Goal: Transaction & Acquisition: Purchase product/service

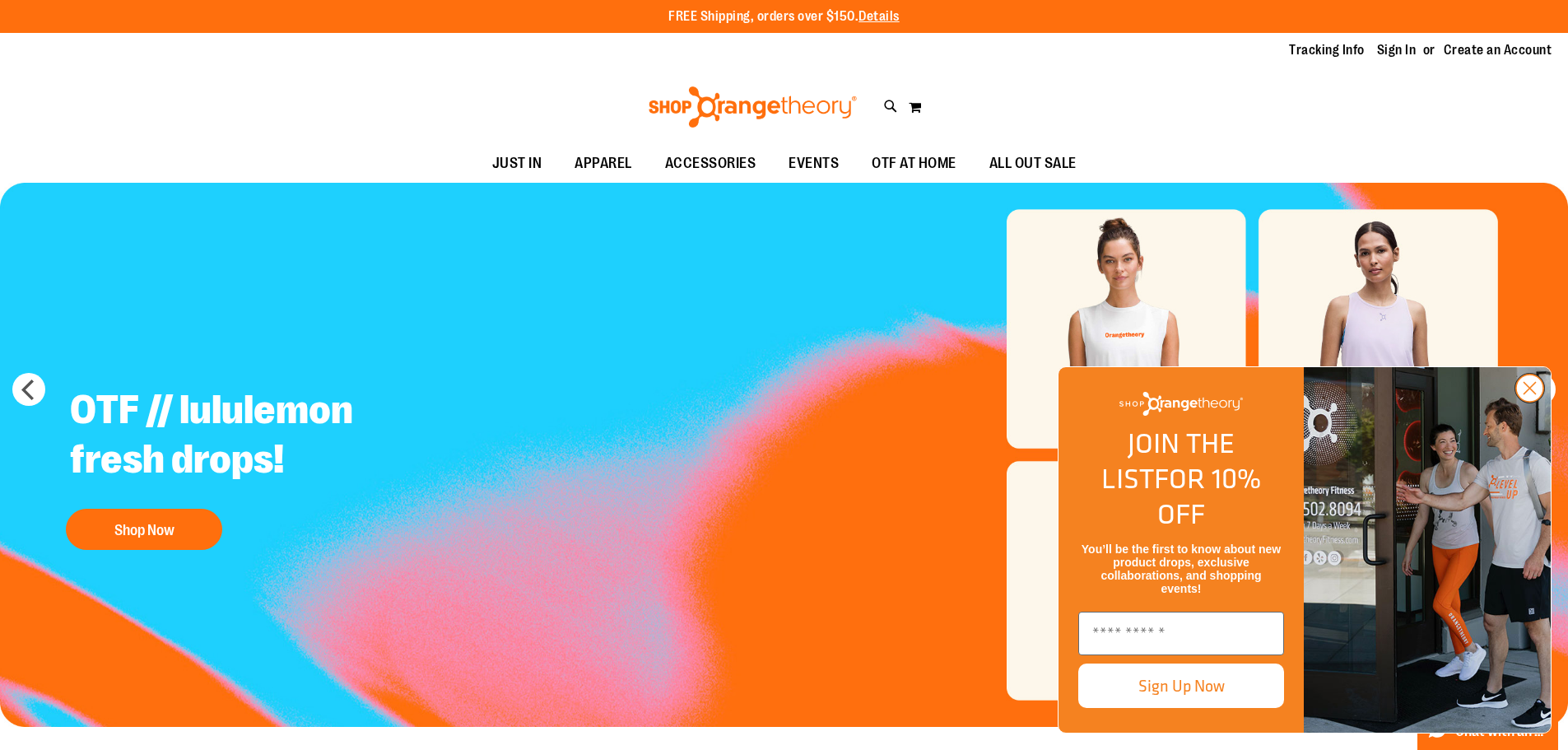
click at [1535, 402] on circle "Close dialog" at bounding box center [1530, 389] width 27 height 27
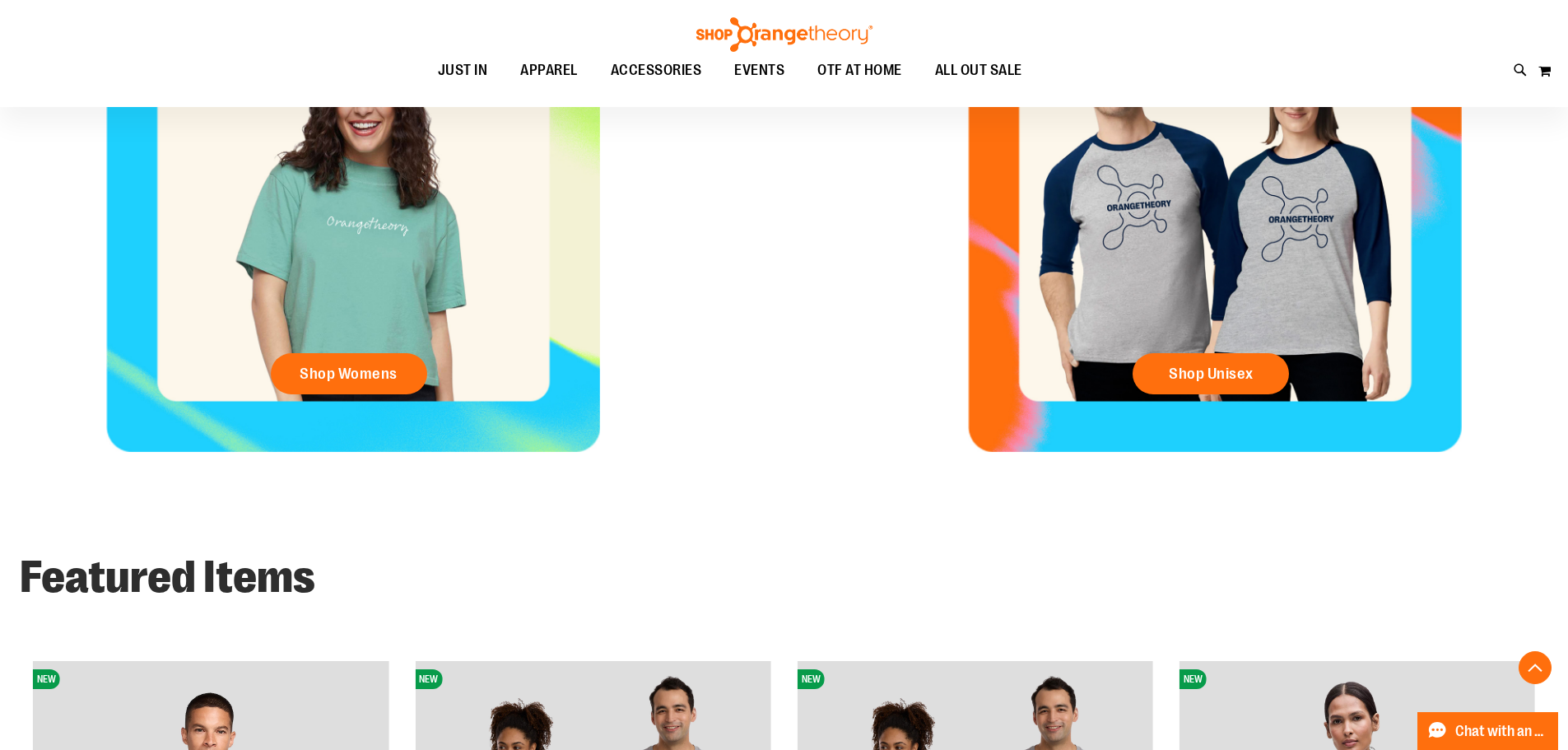
scroll to position [1234, 0]
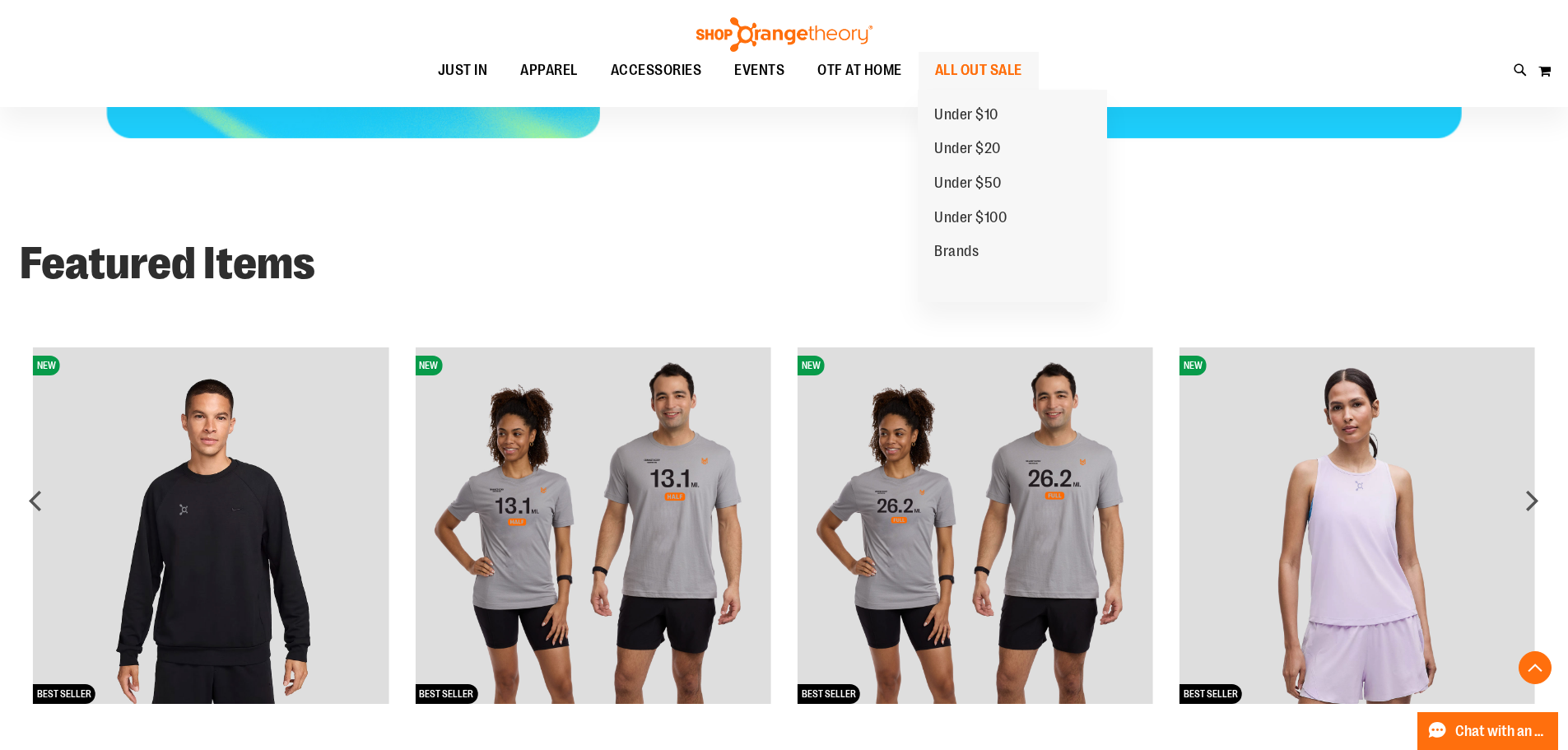
click at [961, 71] on span "ALL OUT SALE" at bounding box center [978, 70] width 87 height 37
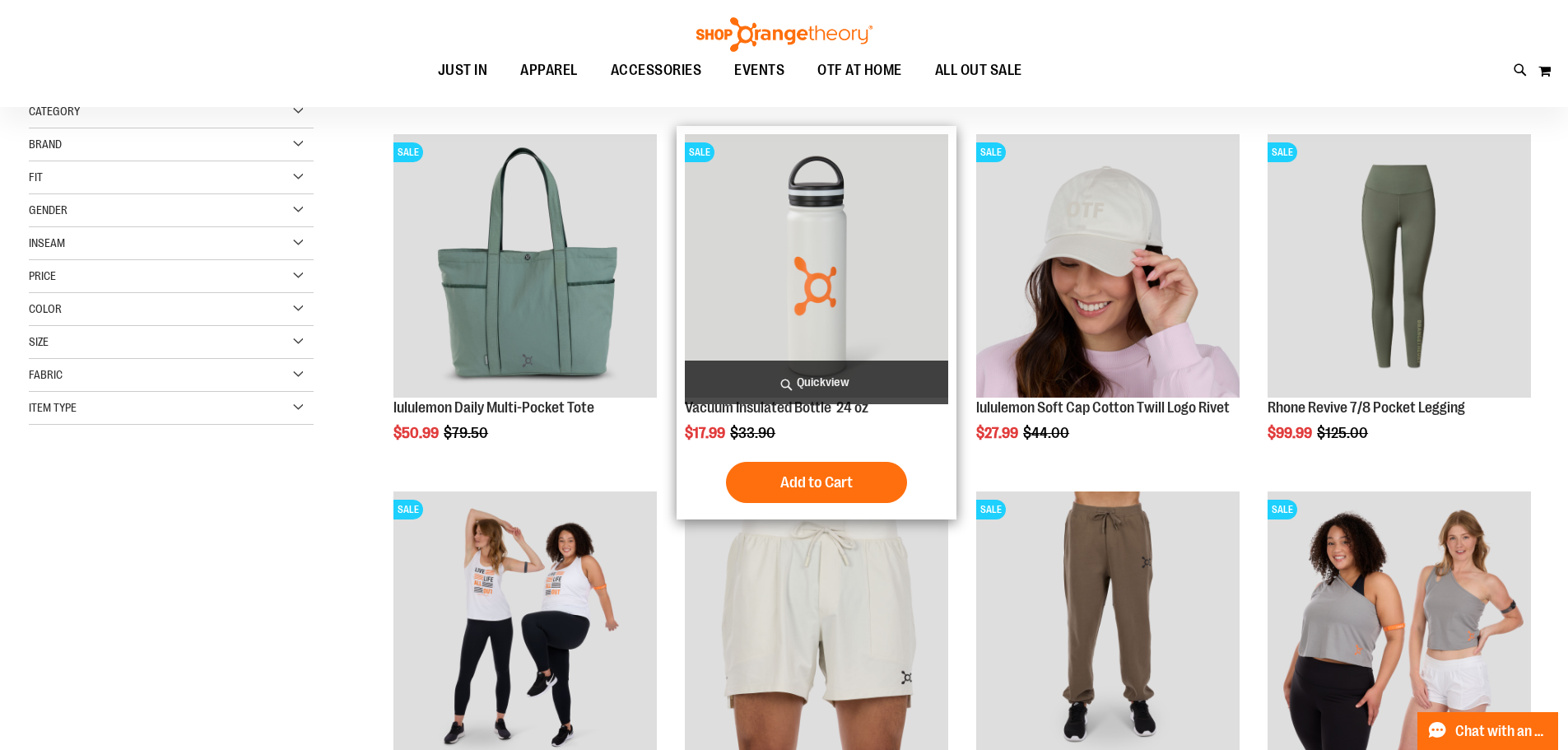
scroll to position [246, 0]
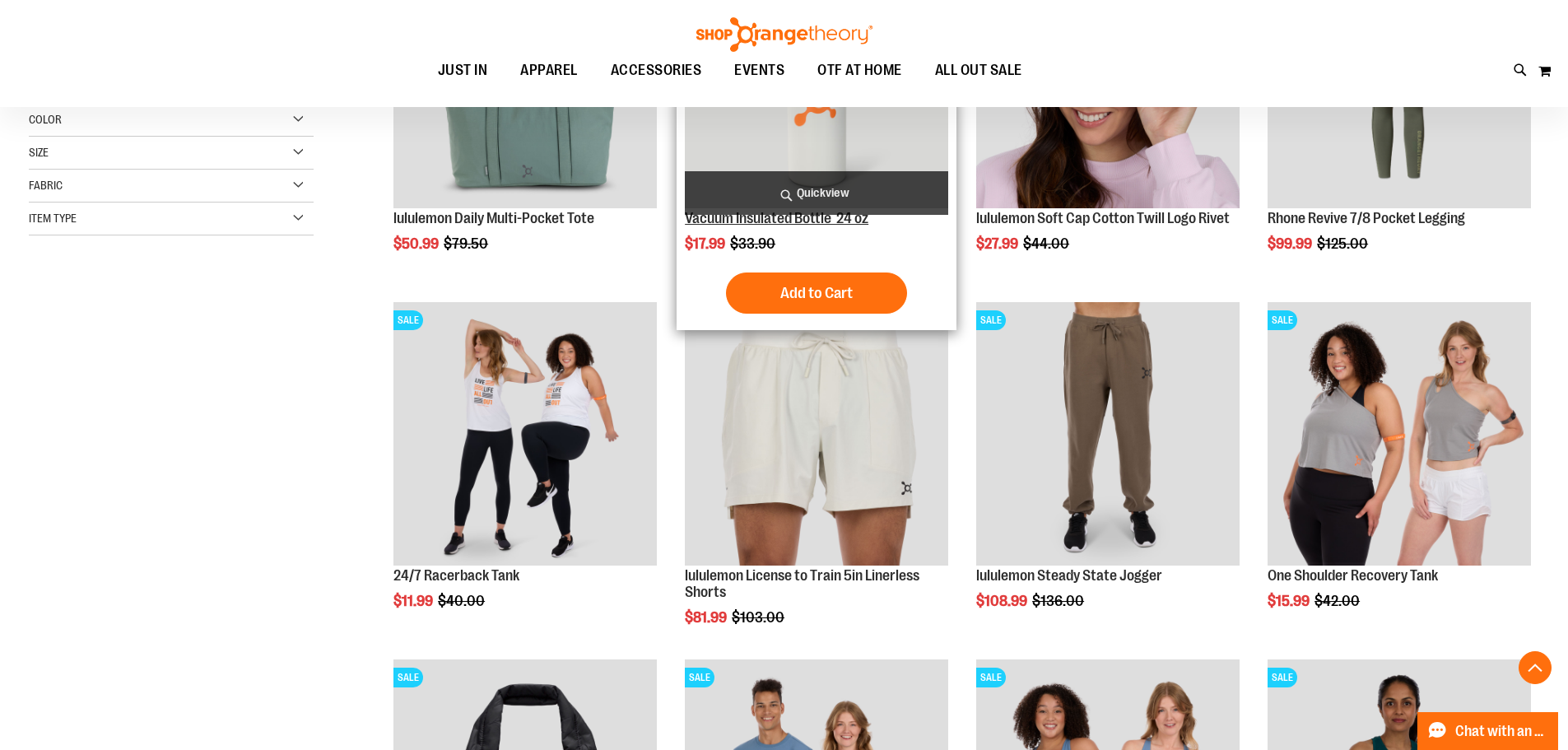
scroll to position [930, 0]
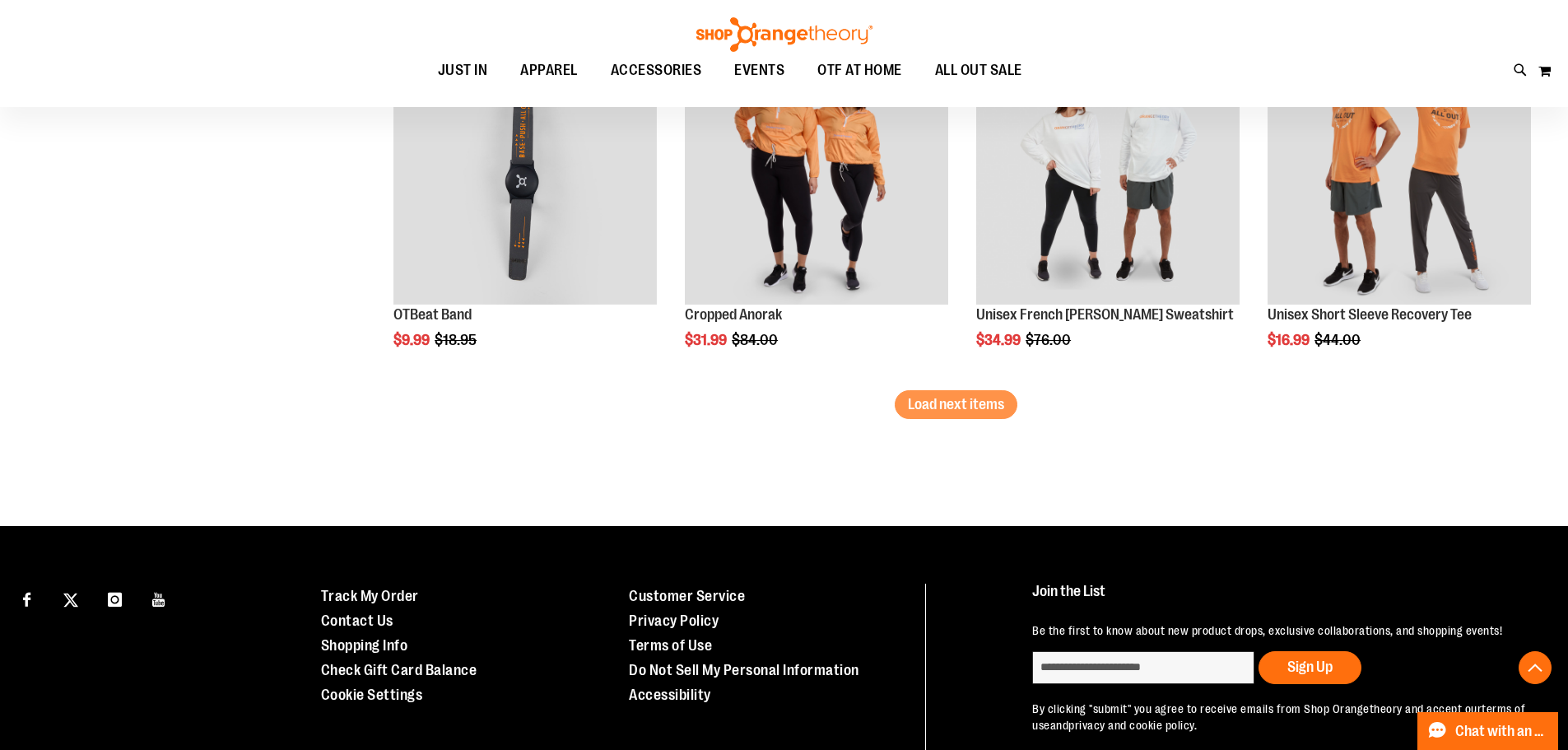
scroll to position [3155, 0]
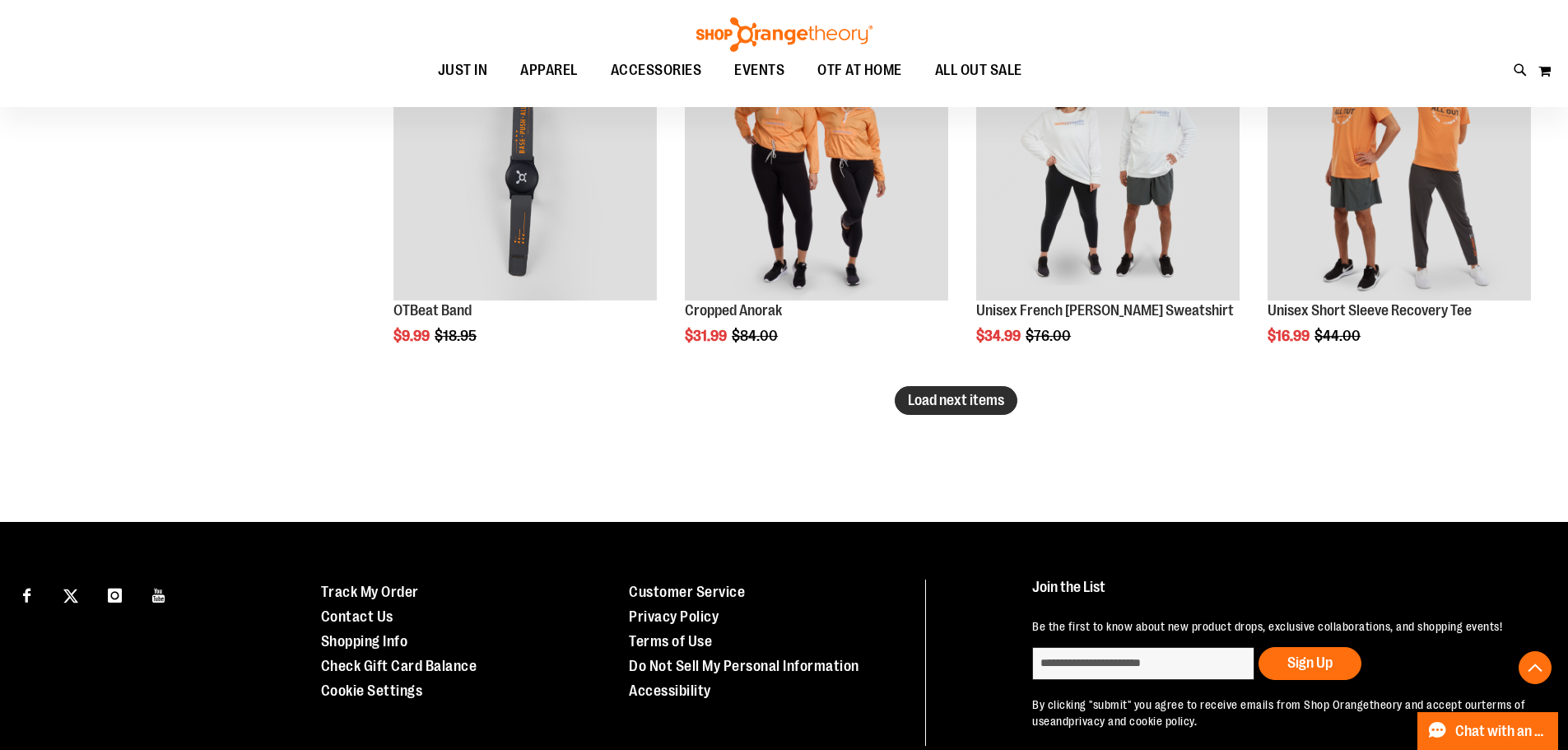
click at [977, 391] on button "Load next items" at bounding box center [955, 400] width 123 height 29
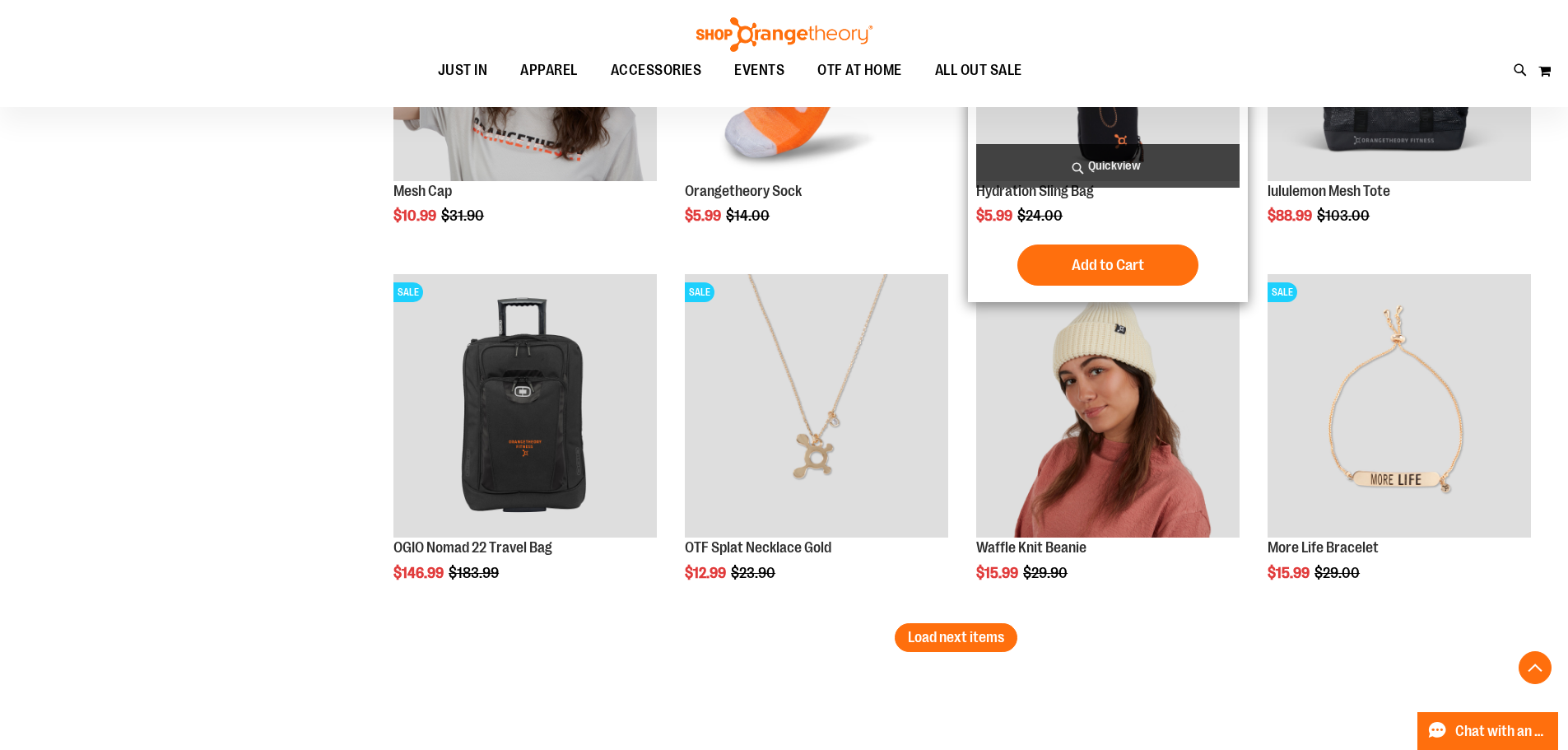
scroll to position [4308, 0]
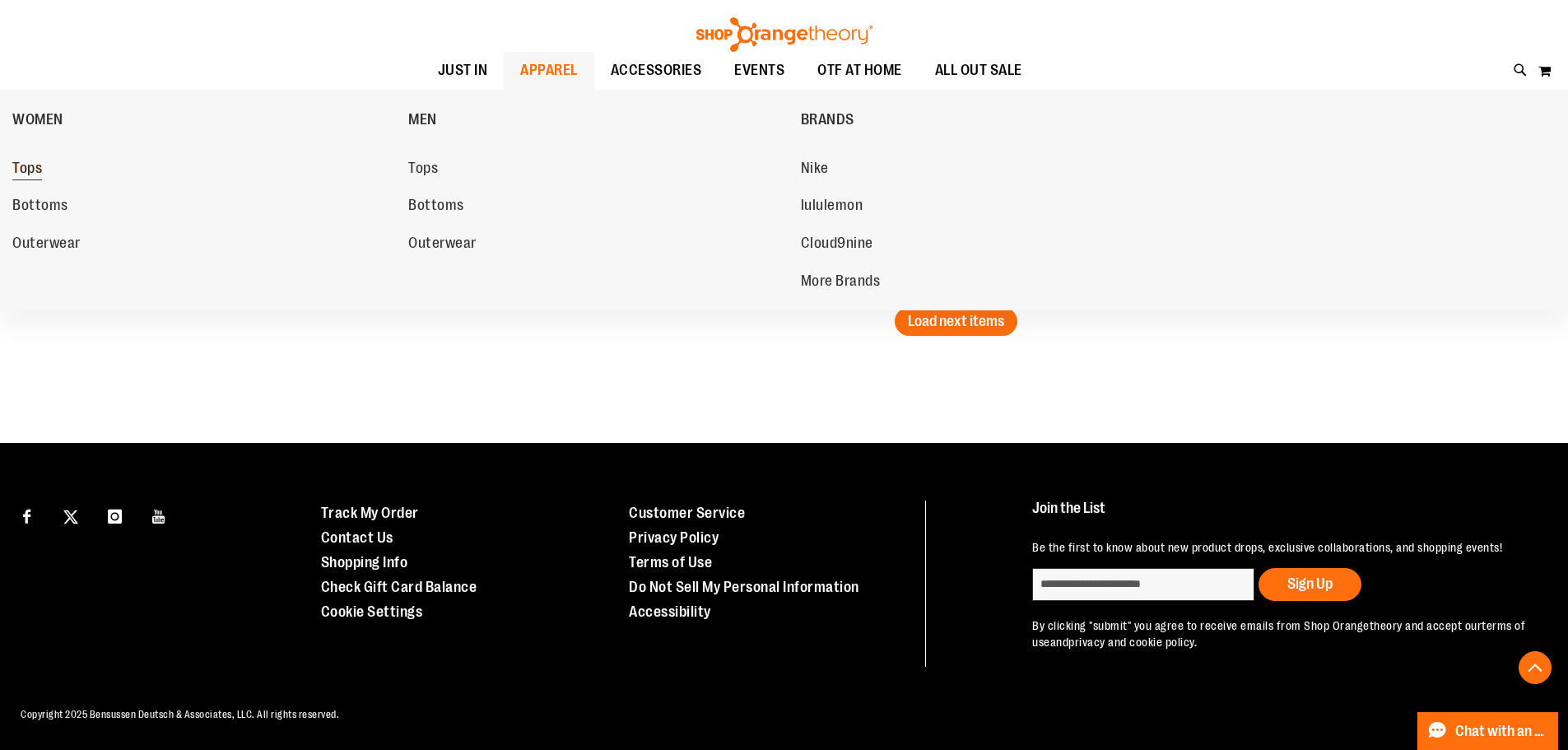
click at [35, 160] on span "Tops" at bounding box center [27, 170] width 30 height 20
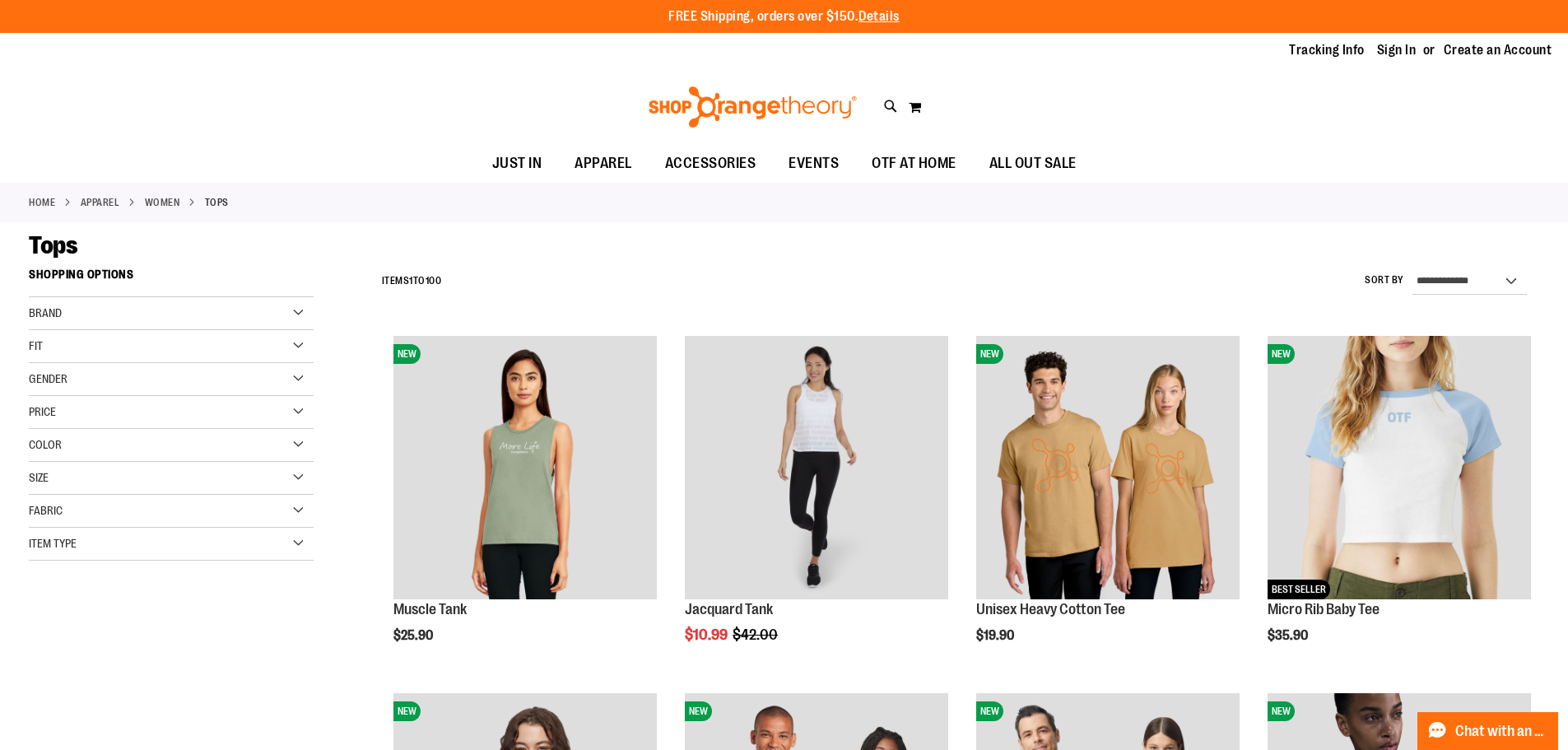
click at [268, 544] on div "Item Type" at bounding box center [171, 544] width 285 height 33
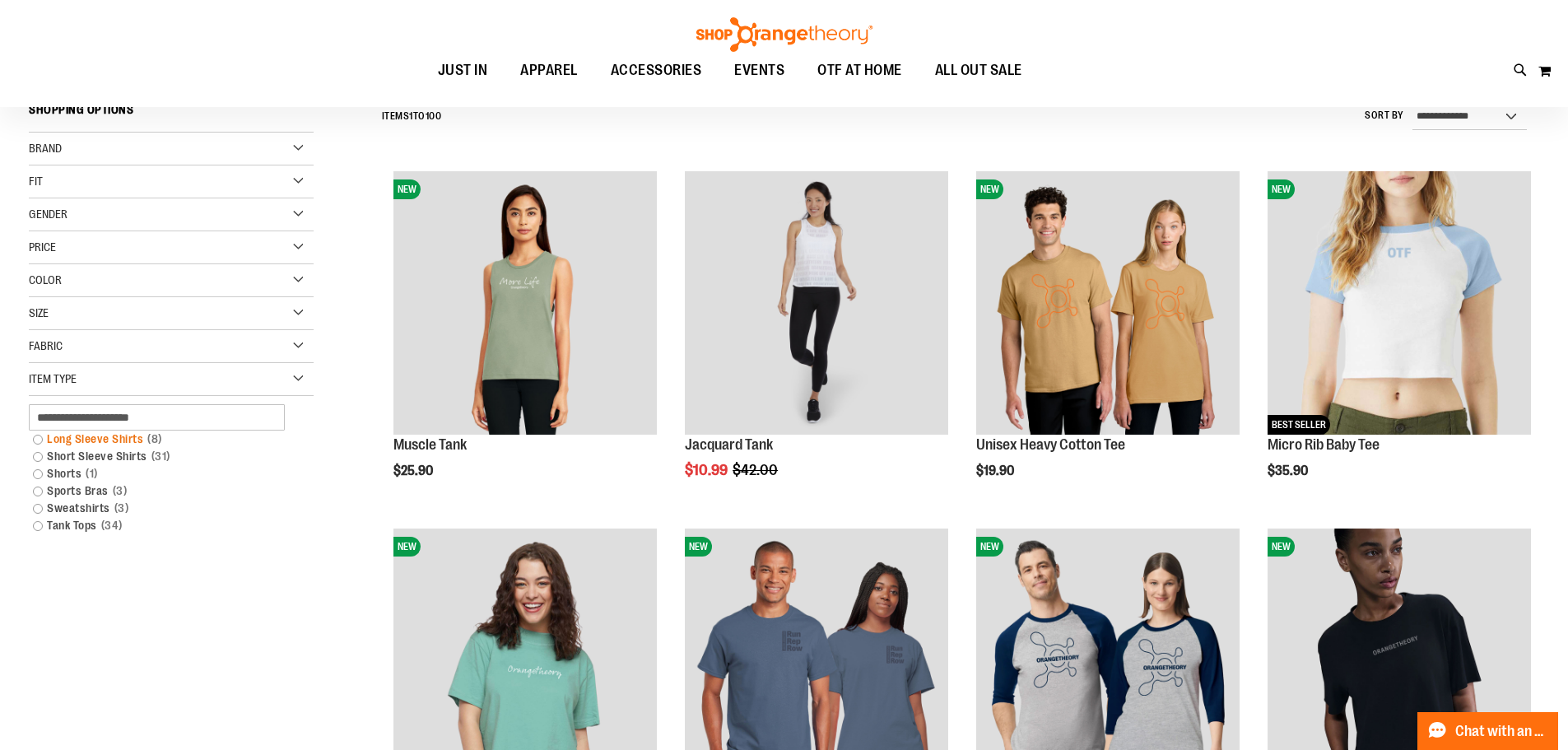
click at [124, 439] on link "Long Sleeve Shirts 8 items" at bounding box center [161, 439] width 273 height 17
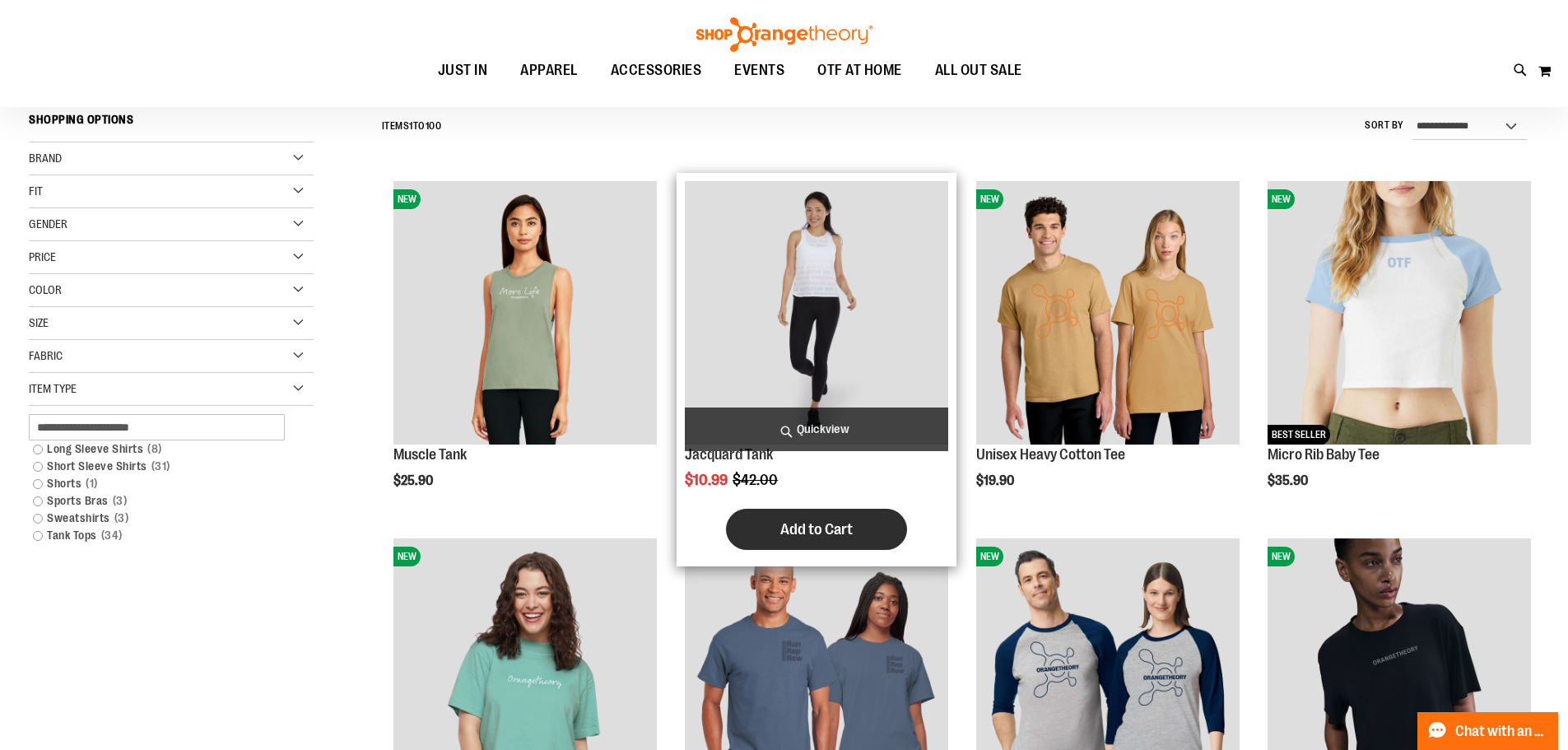
scroll to position [153, 0]
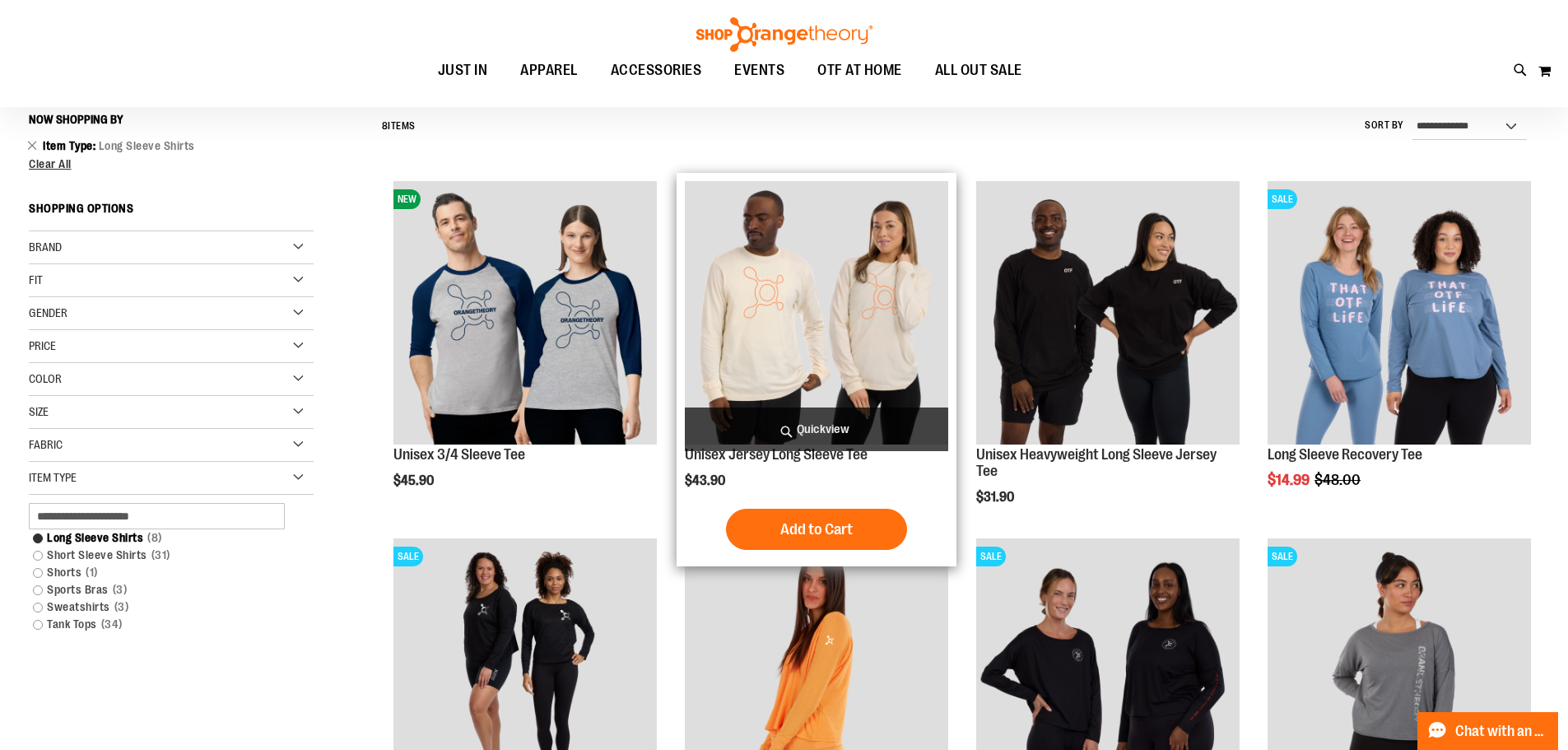
scroll to position [153, 0]
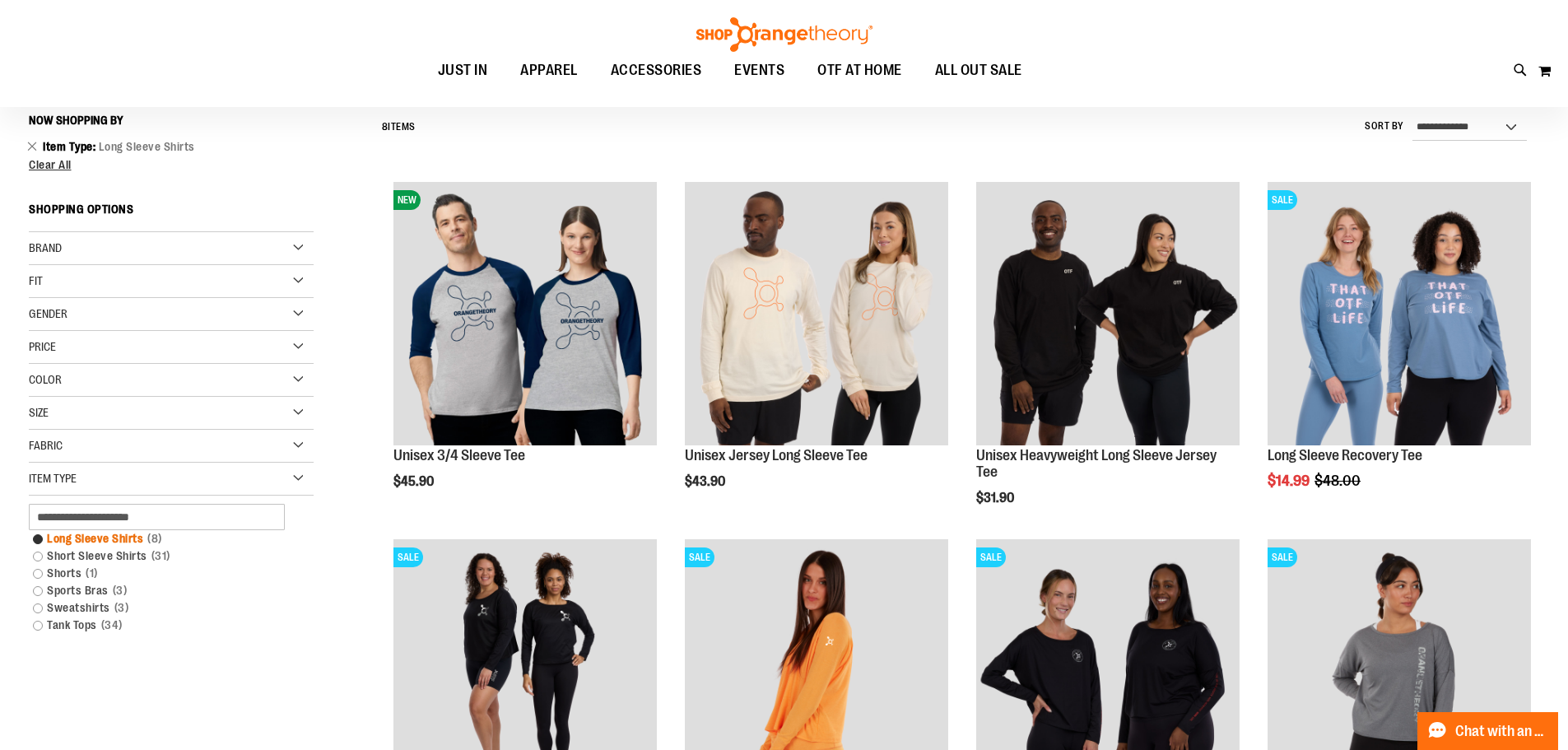
click at [76, 538] on link "Long Sleeve Shirts 8 items" at bounding box center [161, 538] width 273 height 17
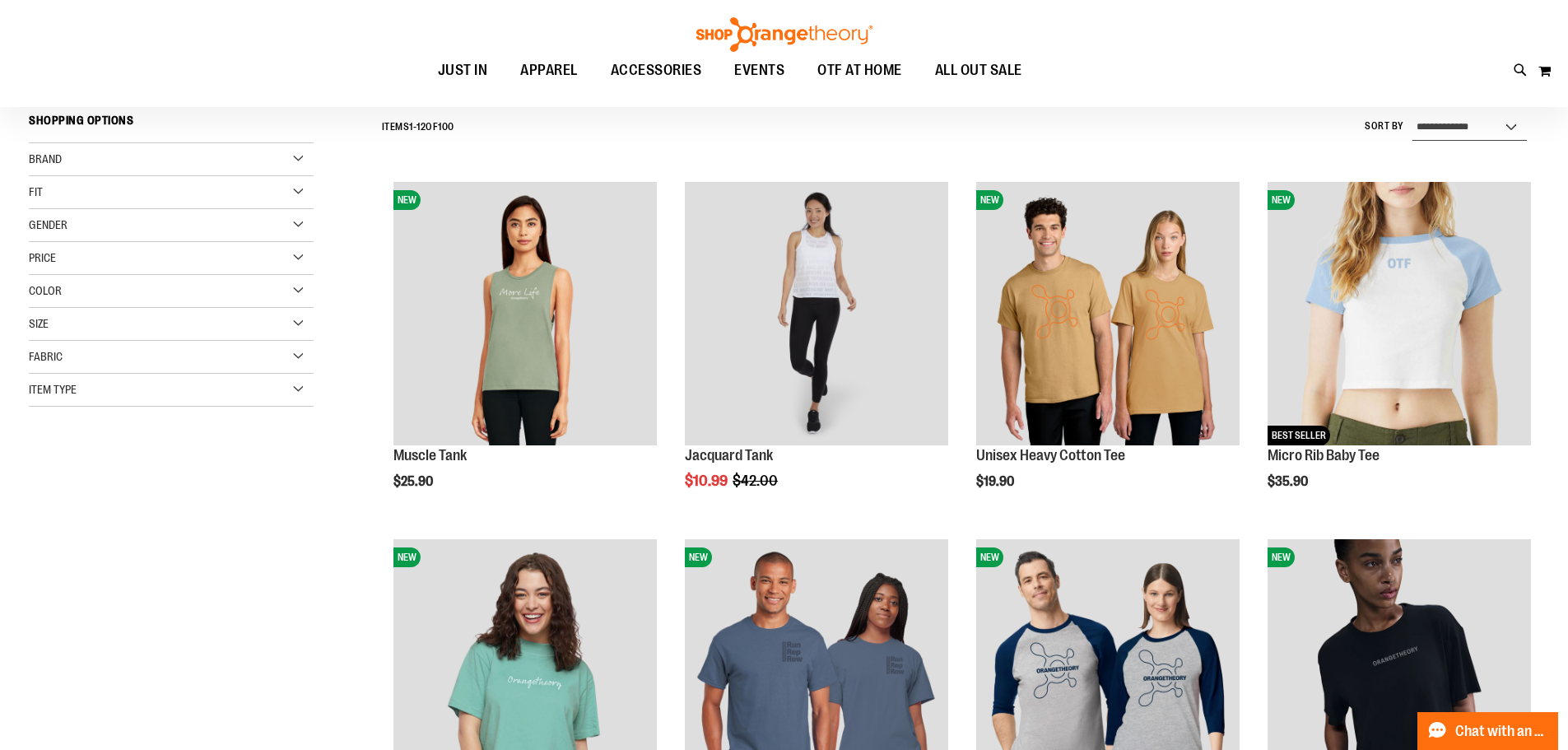
click at [1489, 141] on select "**********" at bounding box center [1469, 127] width 114 height 26
select select "*********"
click at [1412, 114] on select "**********" at bounding box center [1469, 127] width 114 height 26
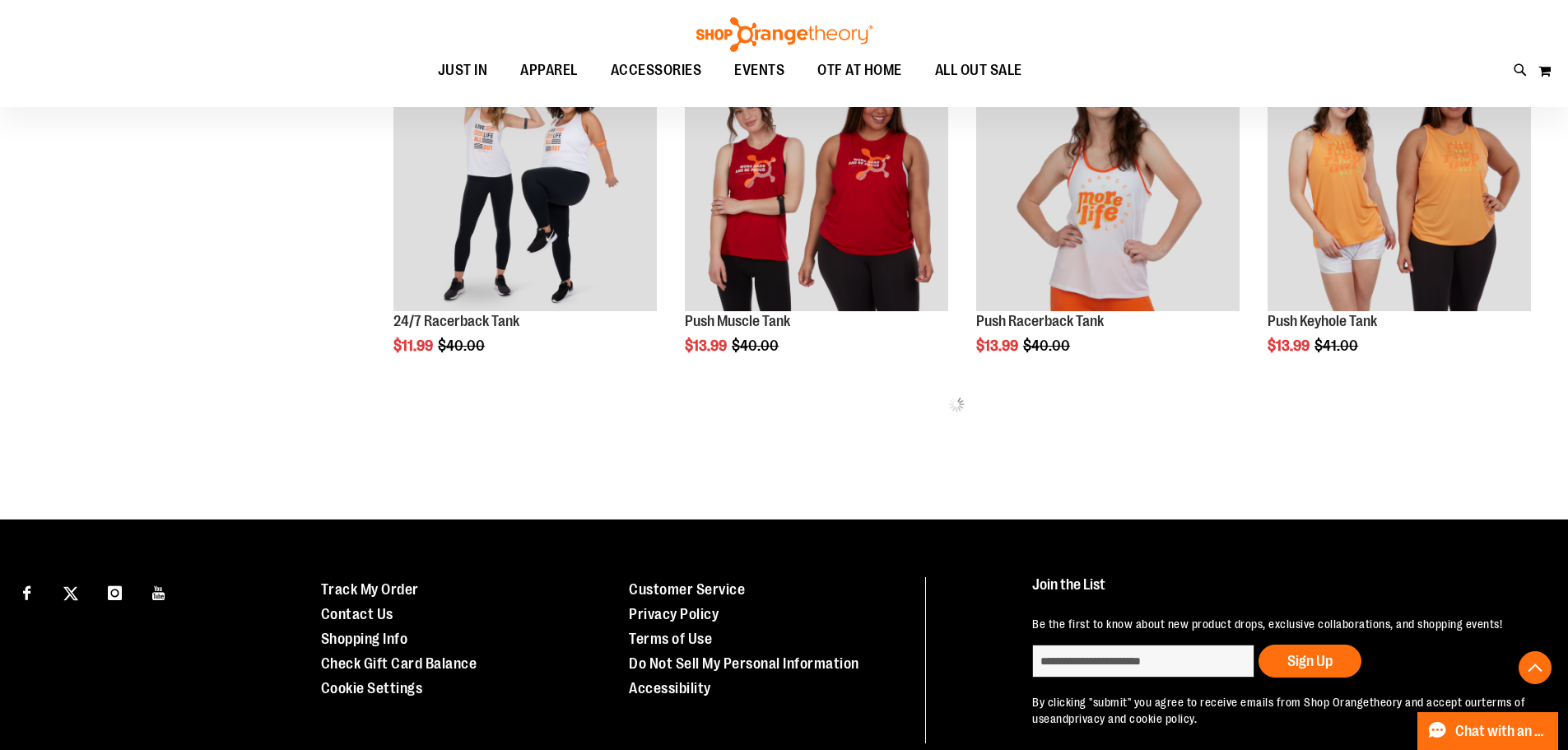
scroll to position [848, 0]
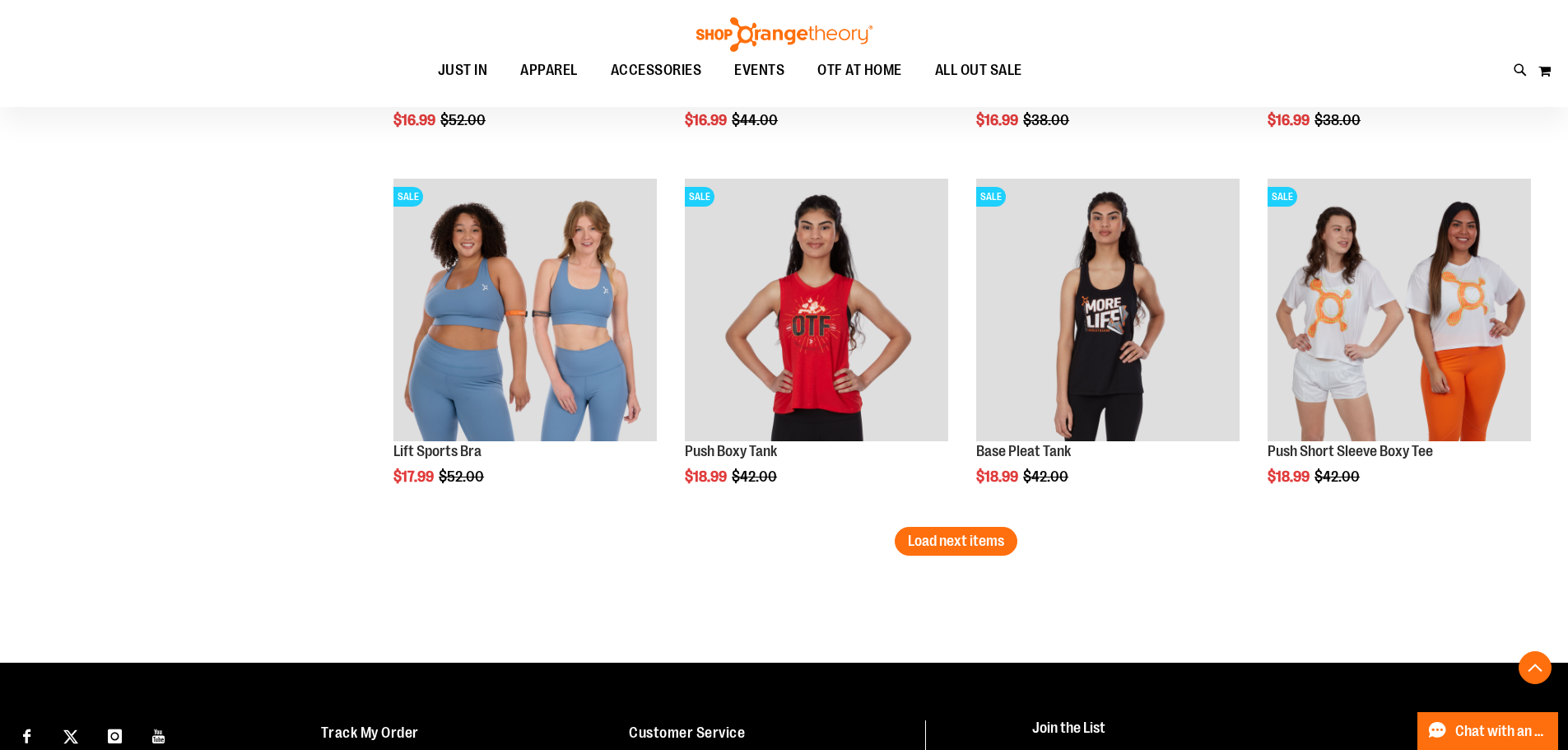
scroll to position [2989, 0]
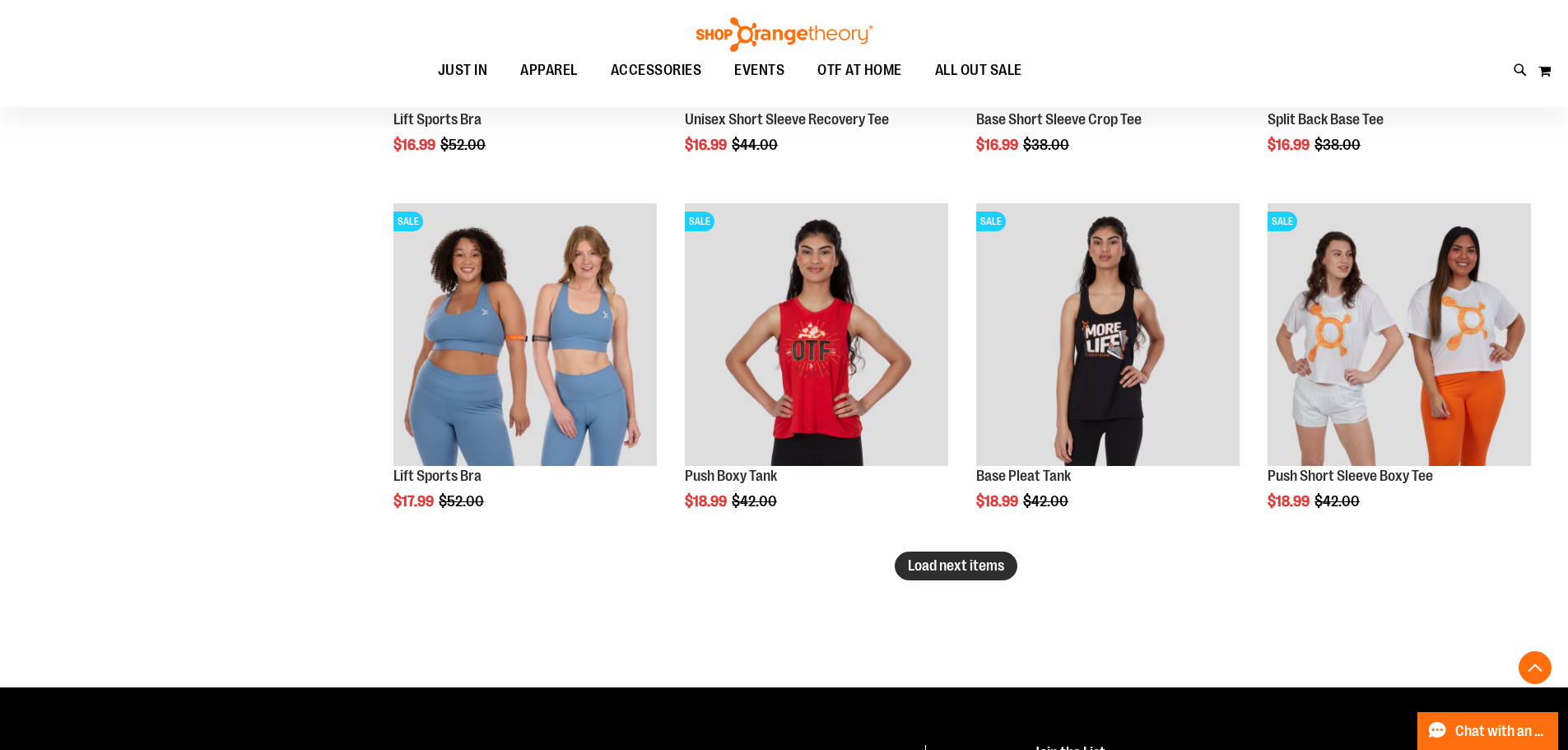
click at [978, 576] on button "Load next items" at bounding box center [955, 566] width 123 height 29
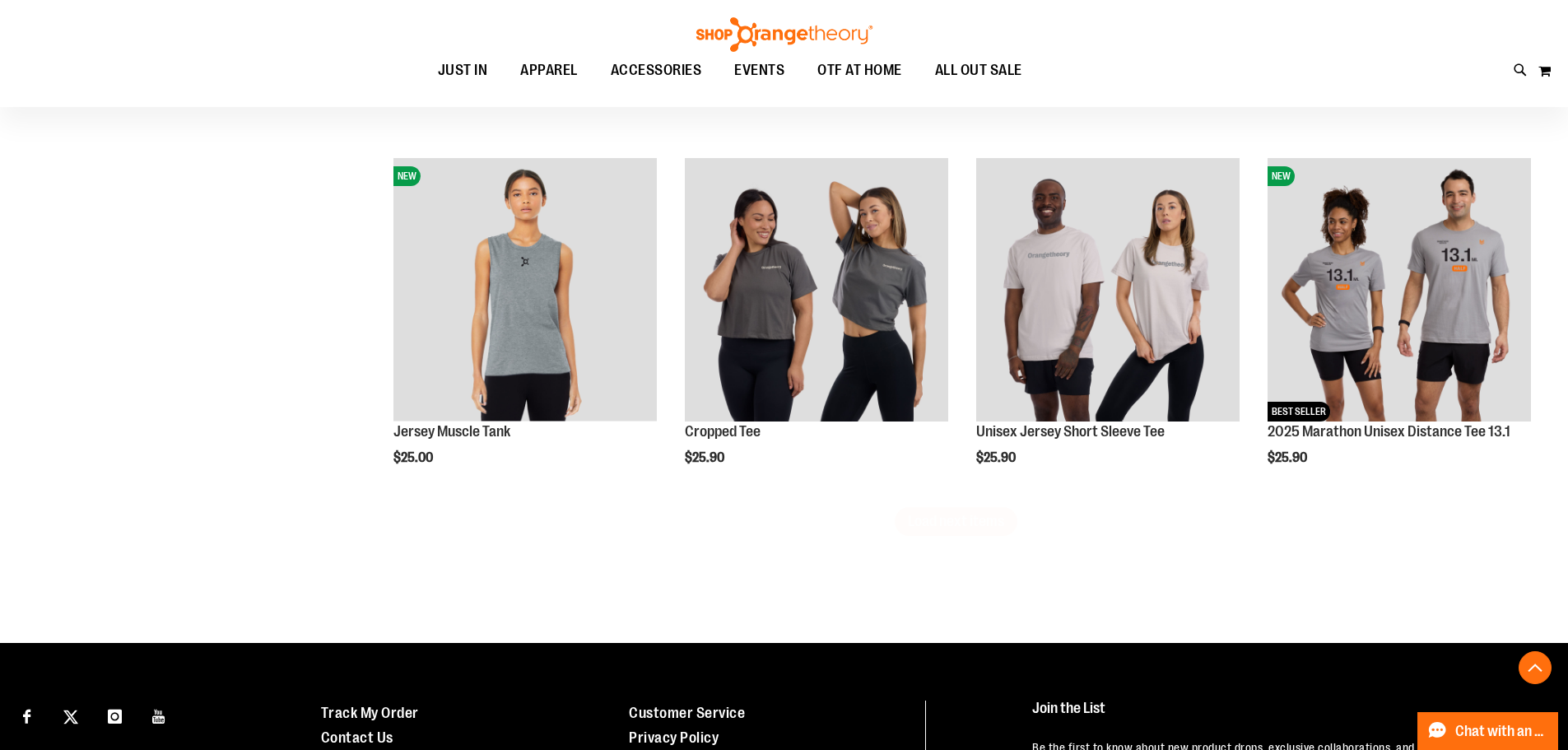
scroll to position [4142, 0]
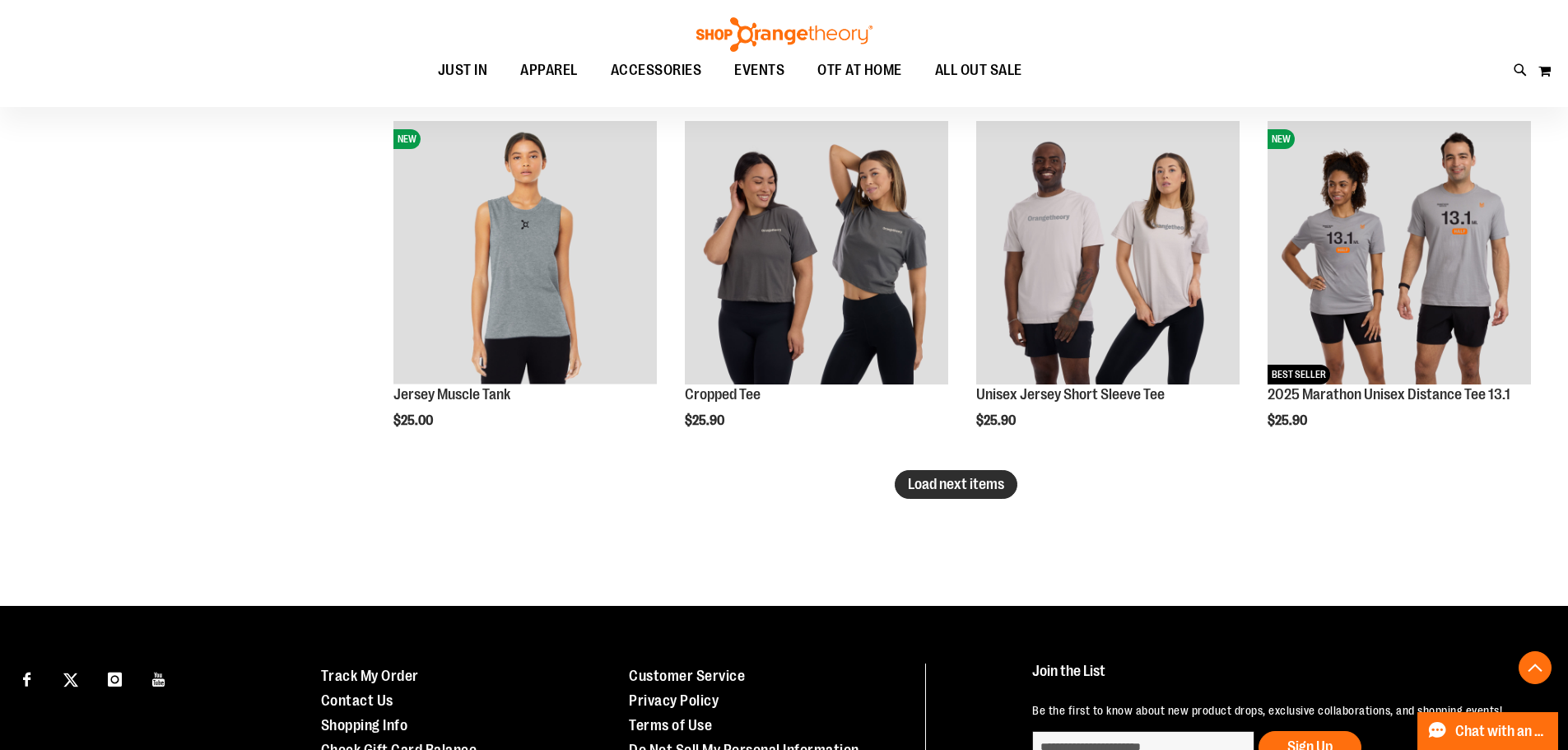
click at [924, 483] on span "Load next items" at bounding box center [956, 483] width 96 height 16
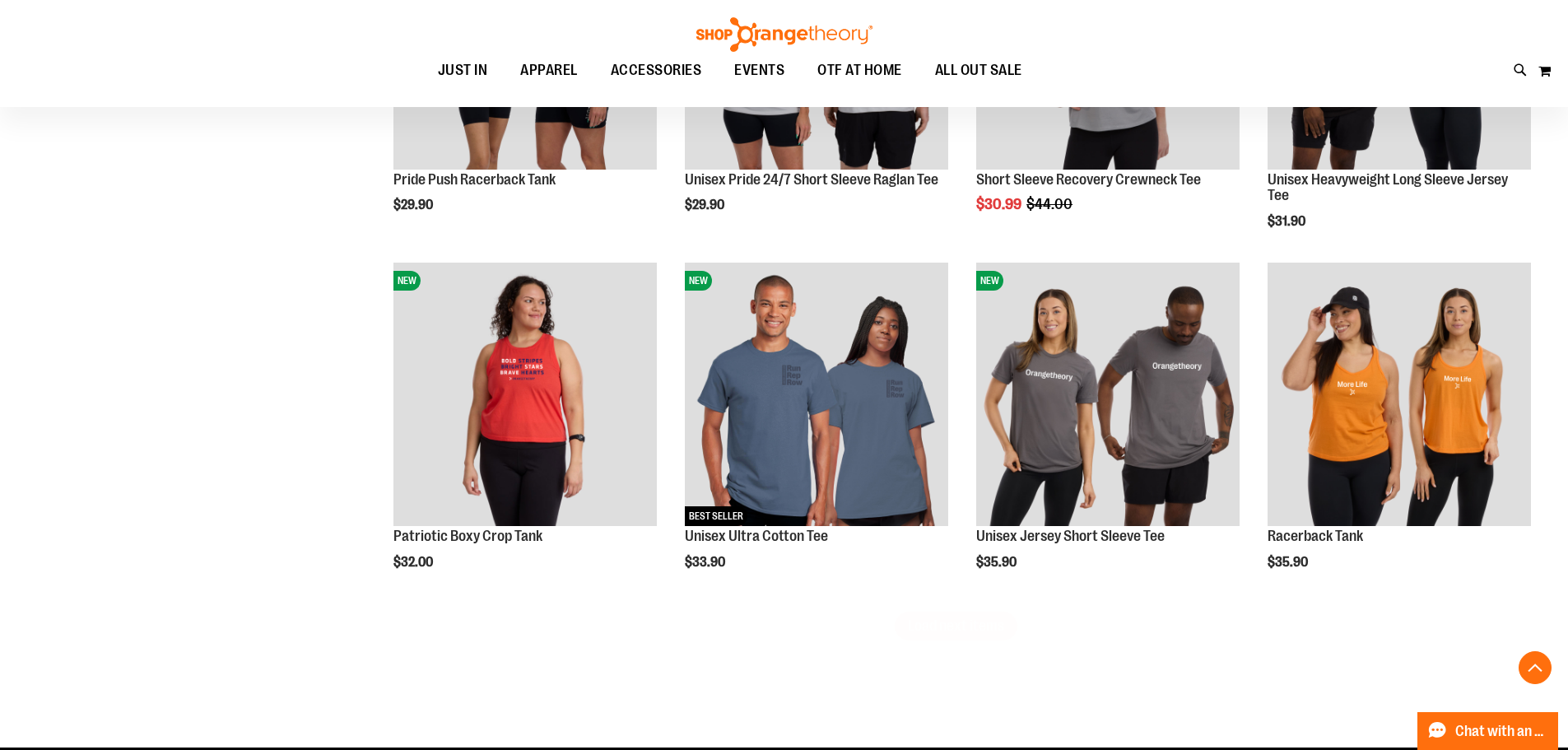
scroll to position [5364, 0]
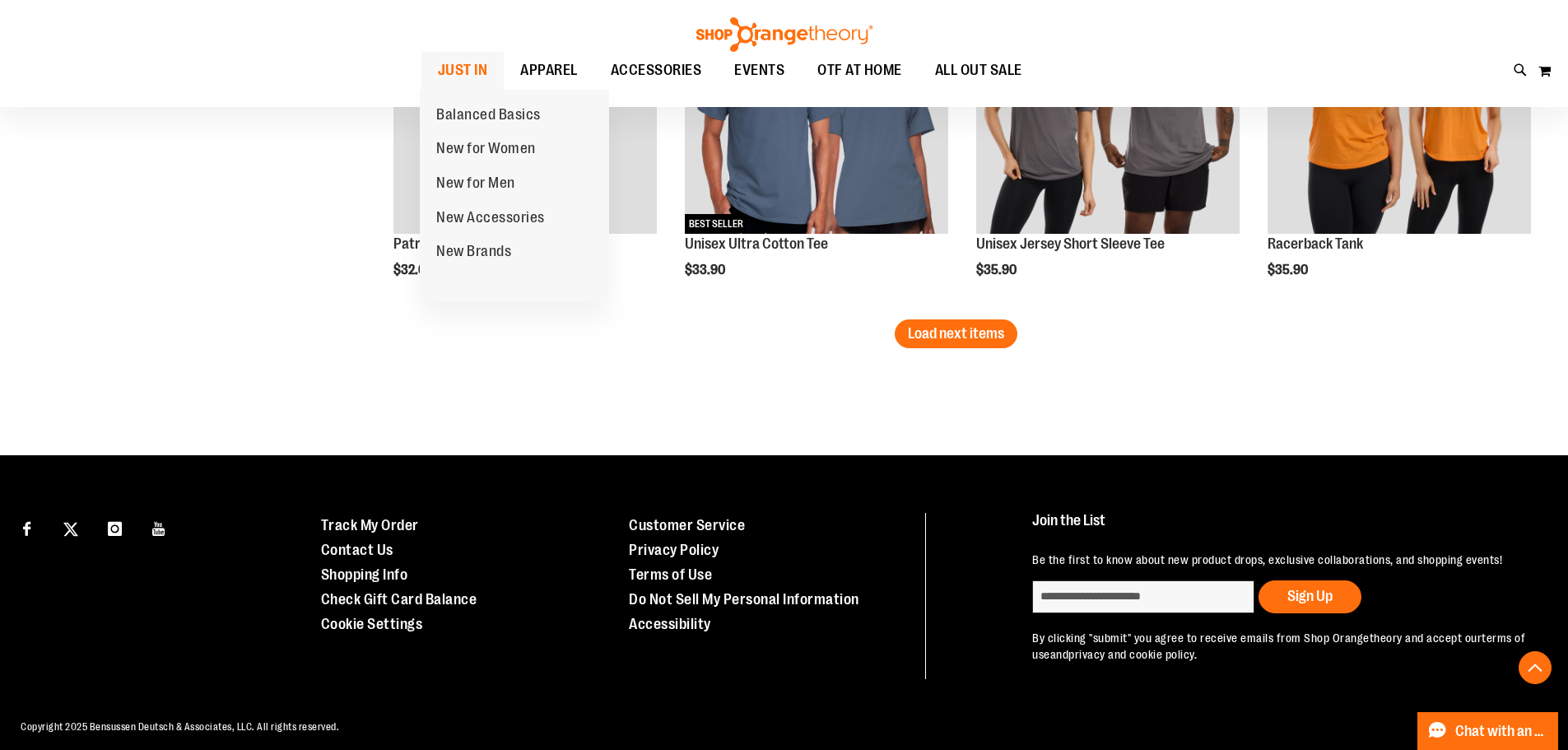
click at [465, 59] on span "JUST IN" at bounding box center [463, 70] width 50 height 37
click at [466, 141] on span "New for Women" at bounding box center [487, 150] width 100 height 20
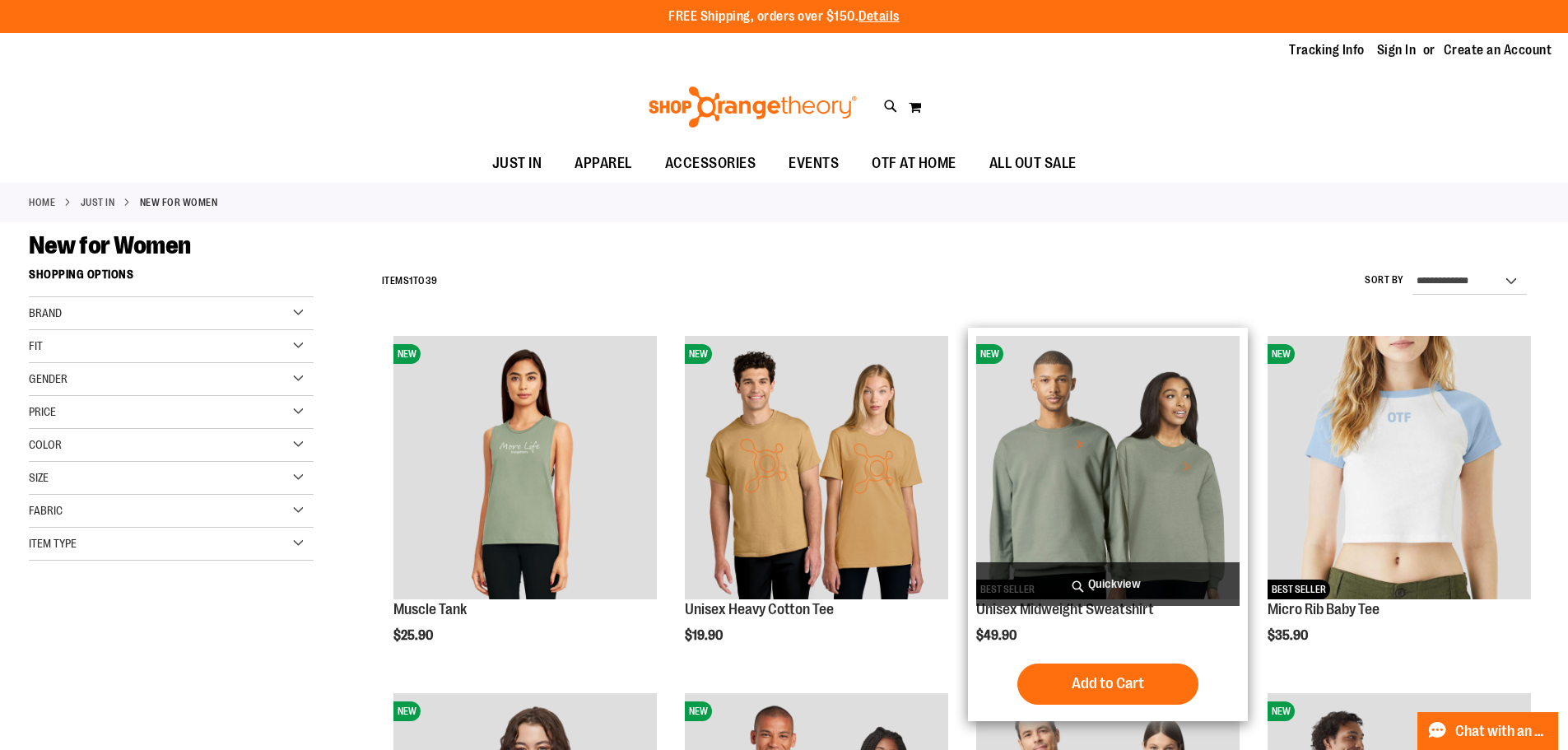
click at [1089, 582] on span "Quickview" at bounding box center [1108, 584] width 263 height 44
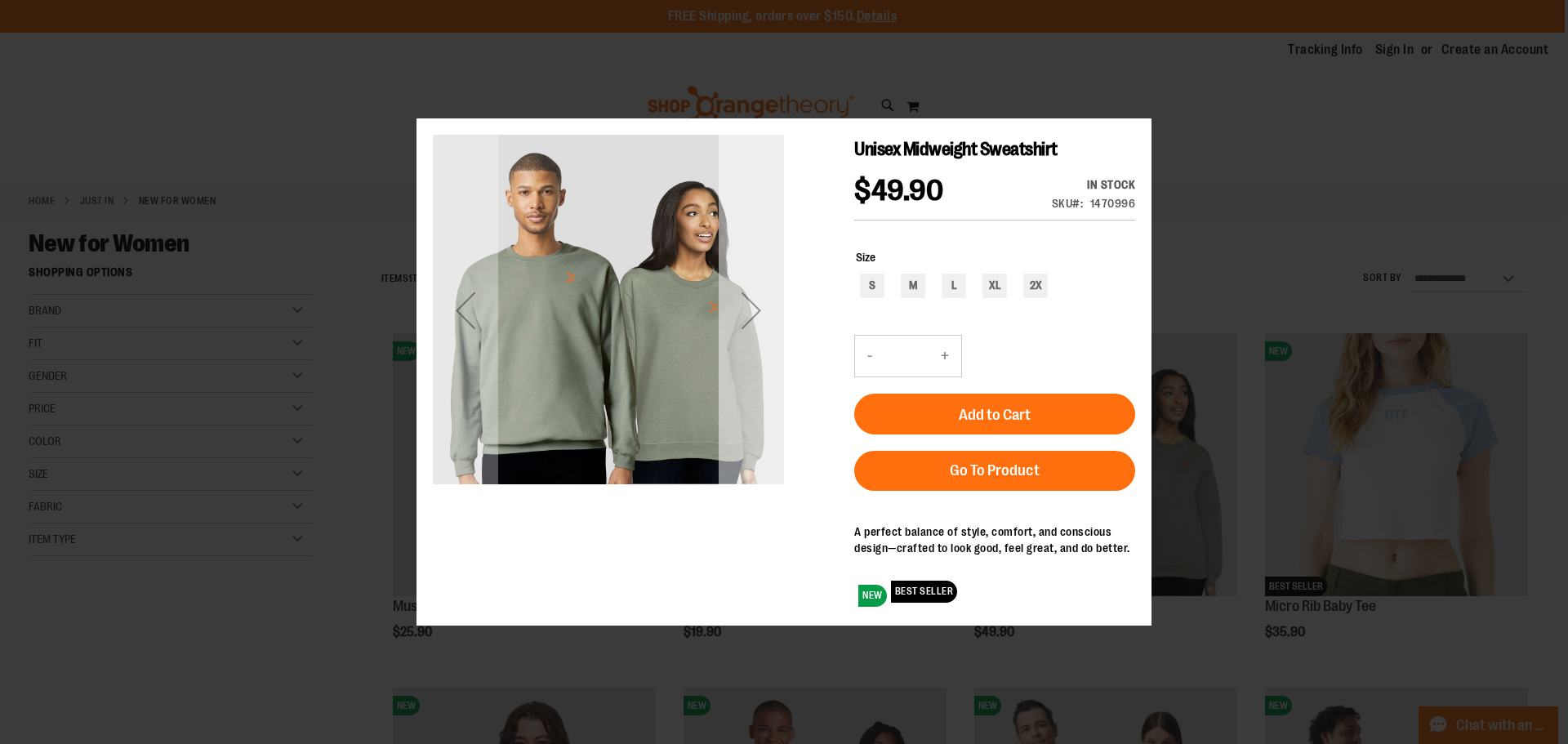
click at [755, 320] on div "Next" at bounding box center [751, 310] width 65 height 65
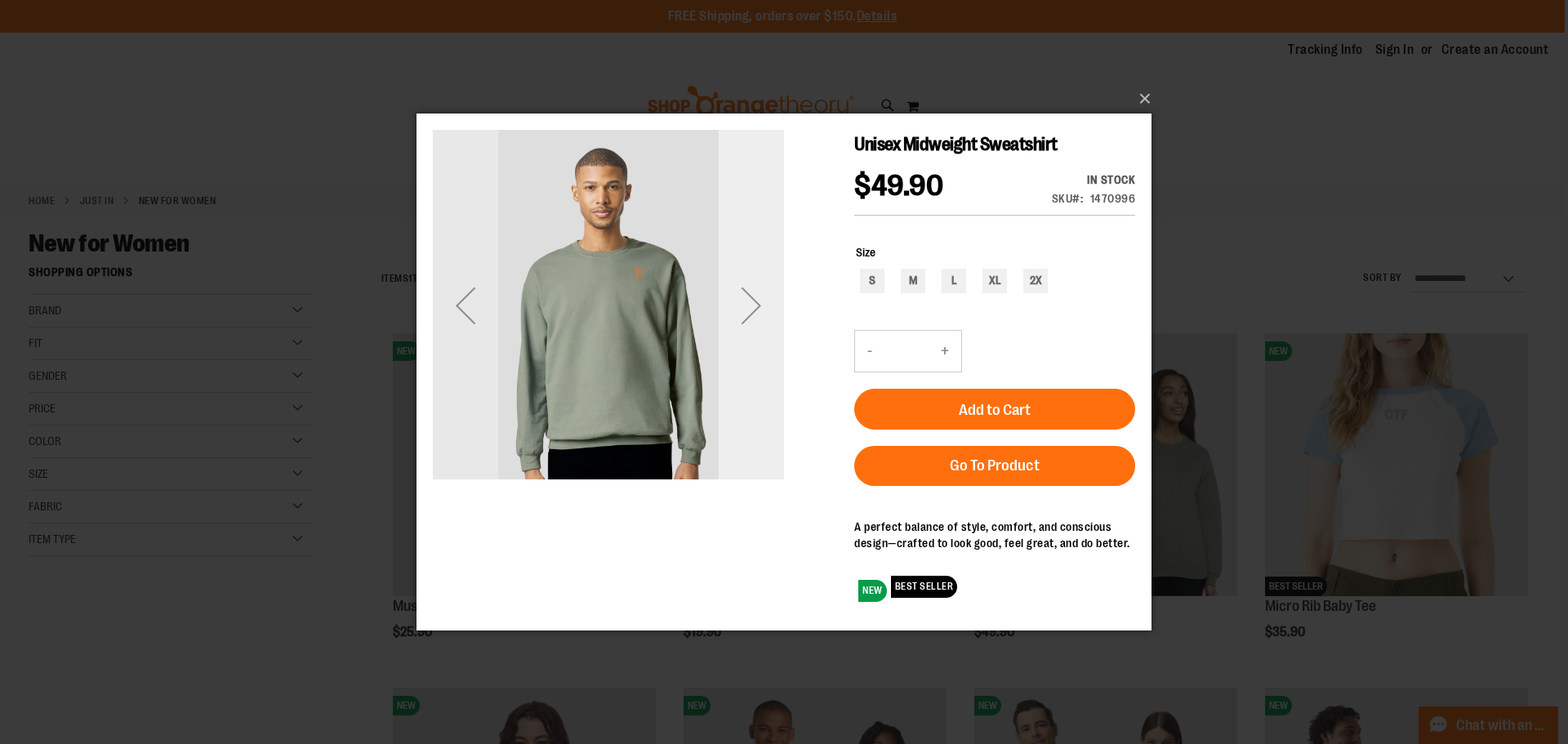
click at [755, 318] on div "Next" at bounding box center [751, 305] width 65 height 65
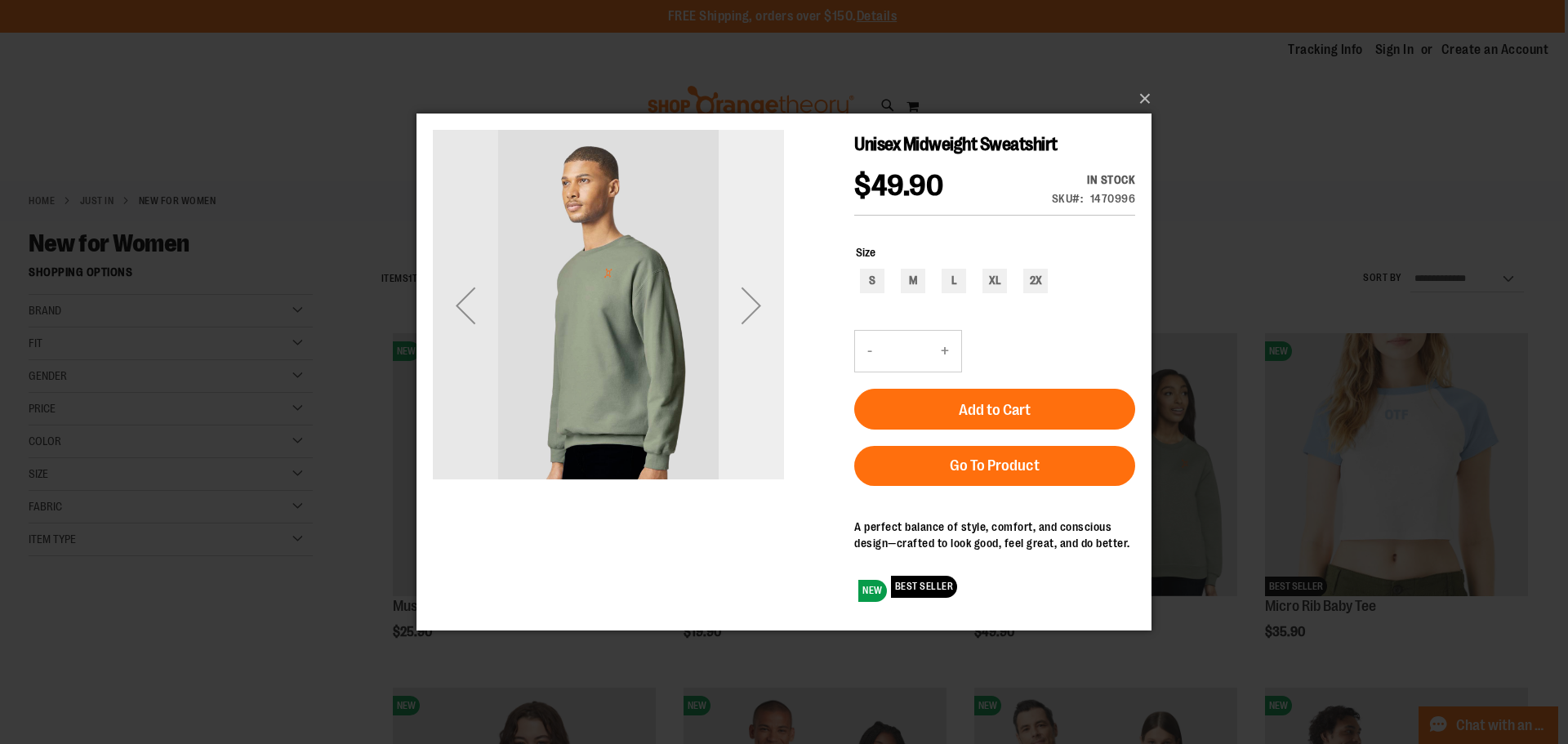
click at [755, 318] on div "Next" at bounding box center [751, 305] width 65 height 65
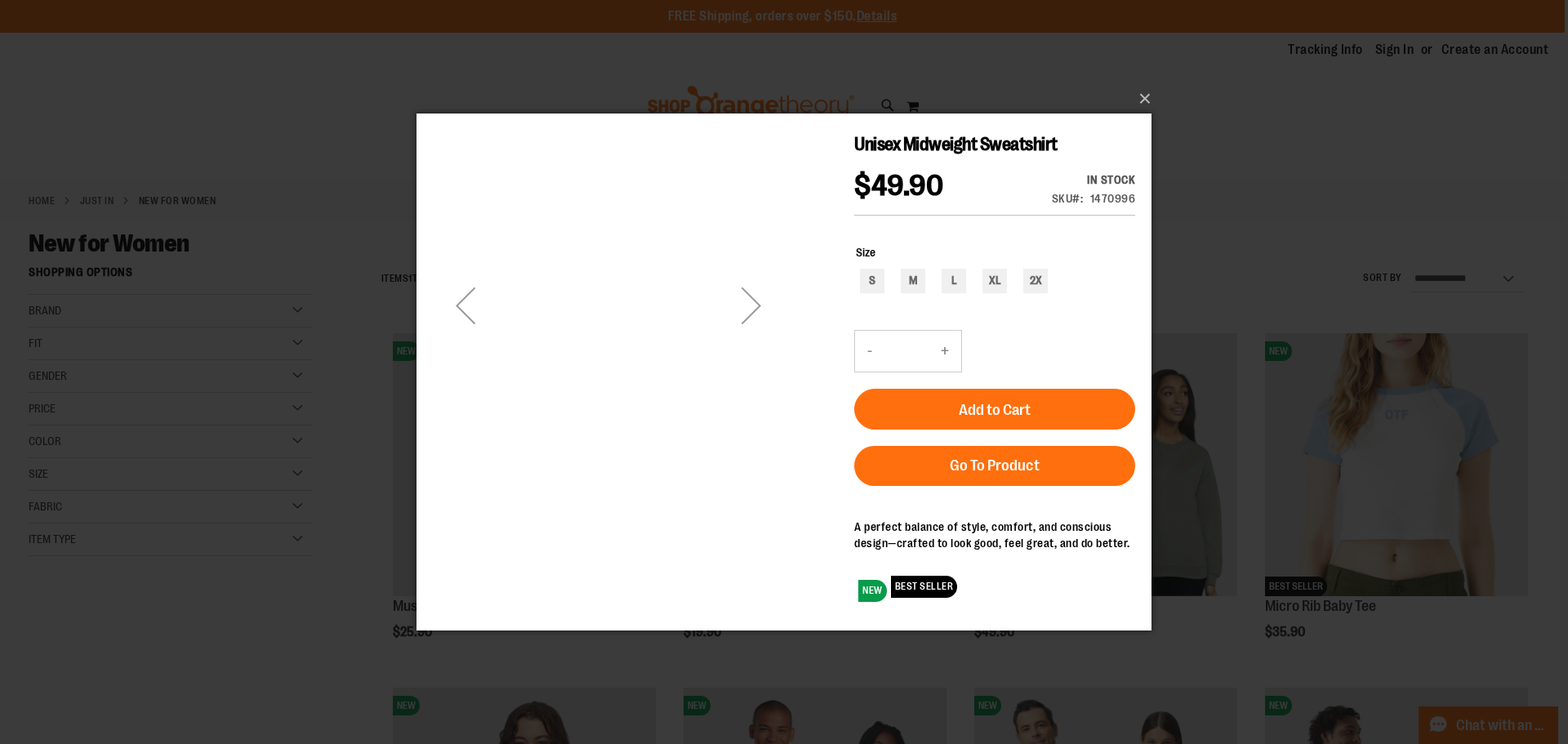
click at [755, 318] on div "Next" at bounding box center [751, 305] width 65 height 65
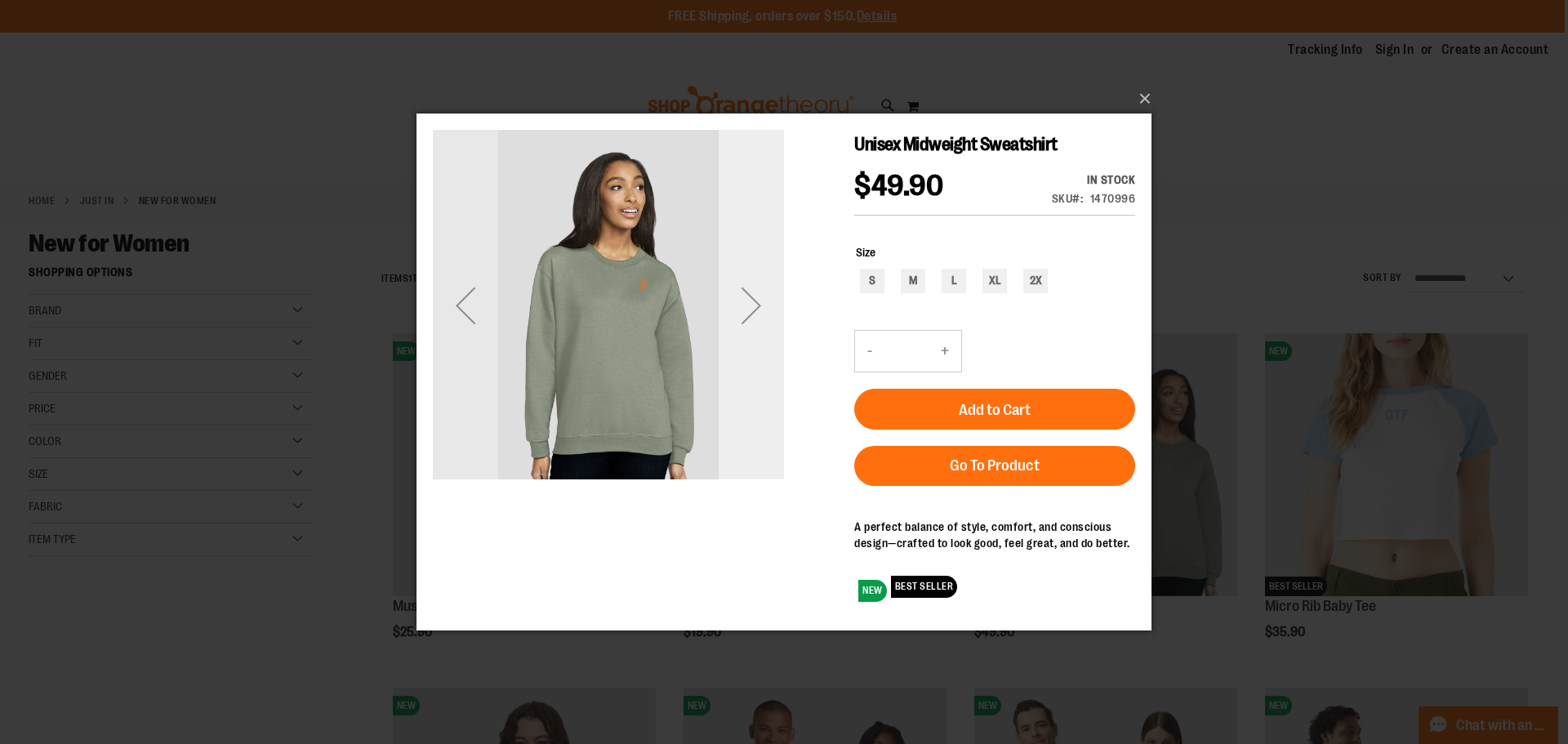
click at [755, 318] on div "Next" at bounding box center [751, 305] width 65 height 65
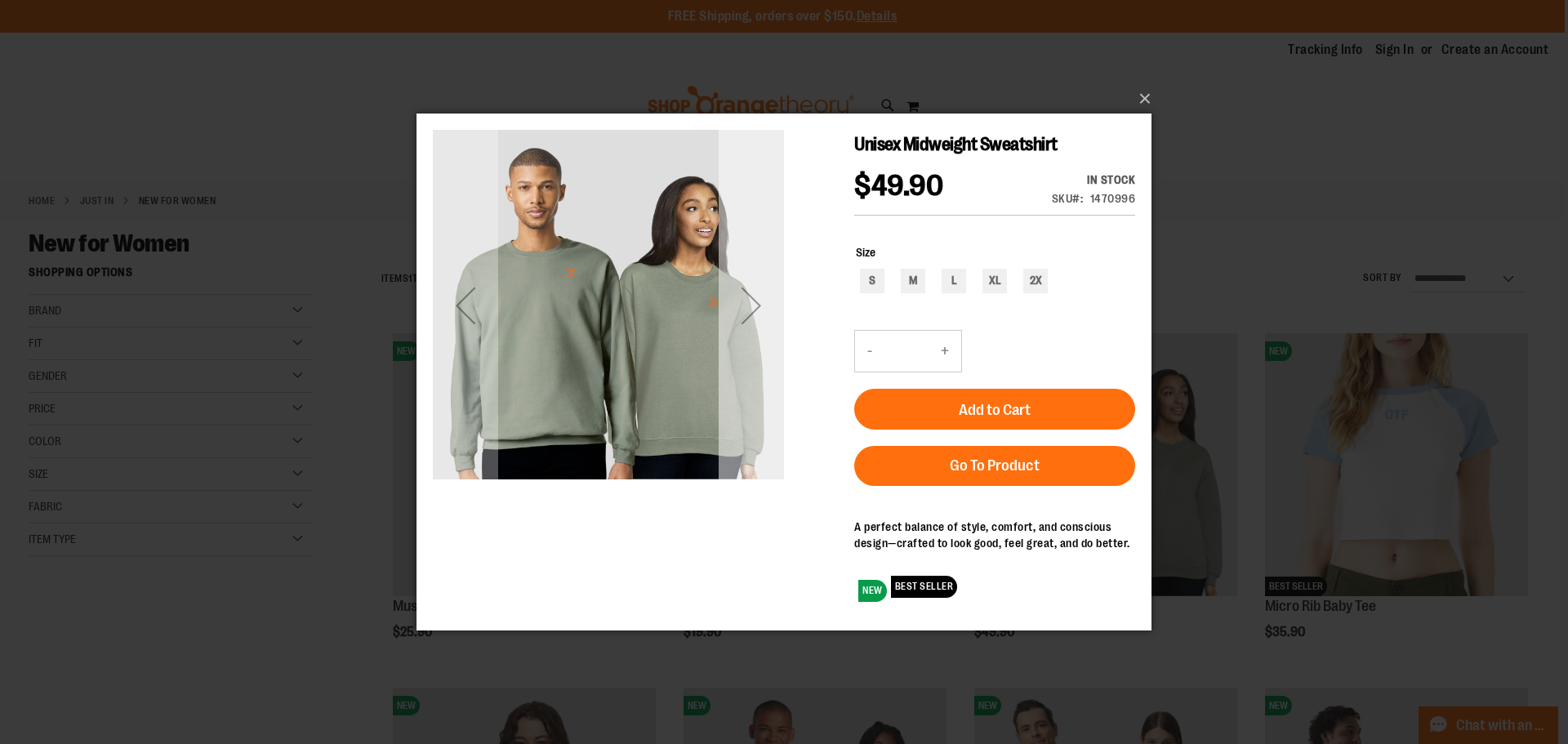
click at [755, 318] on div "Next" at bounding box center [751, 305] width 65 height 65
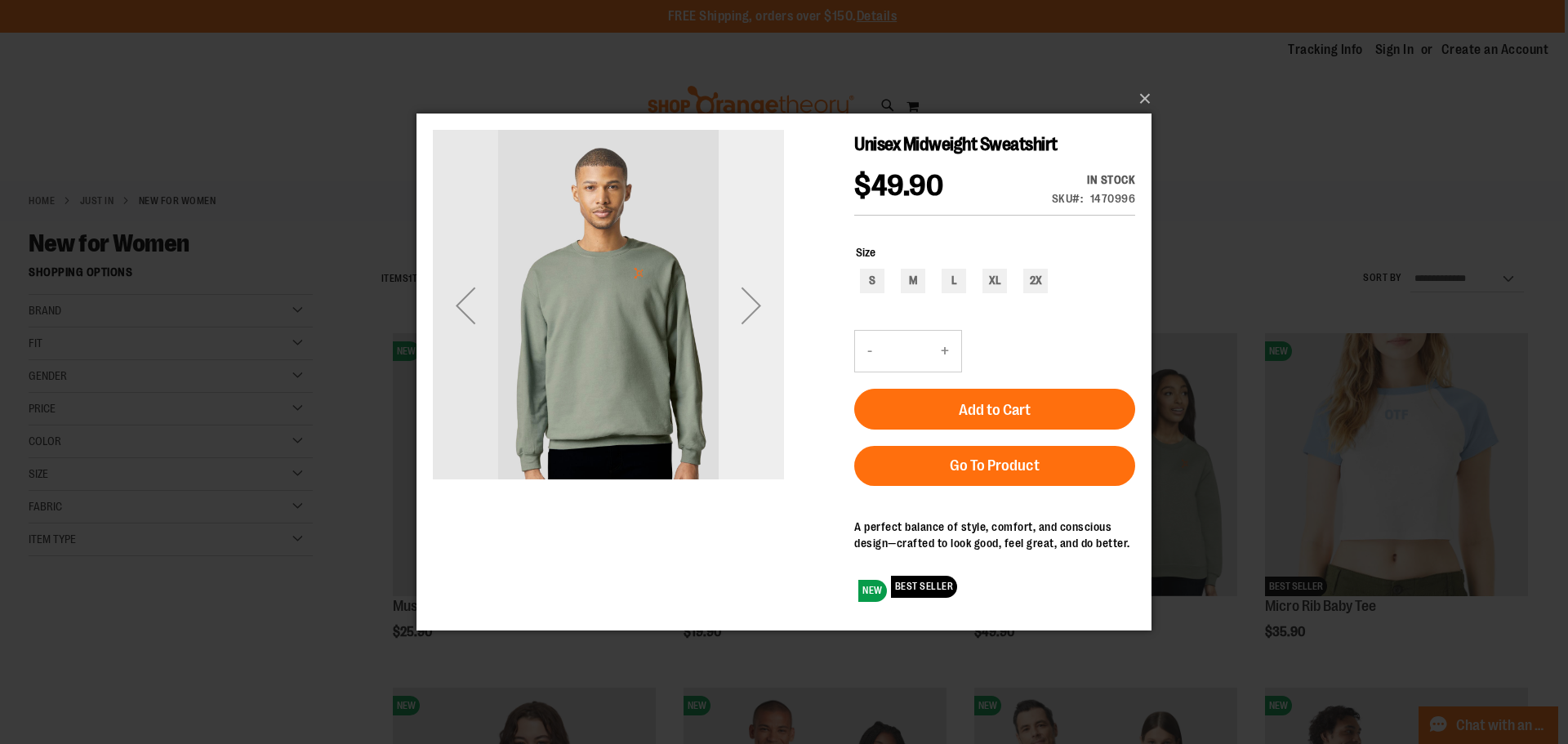
click at [743, 303] on div "Next" at bounding box center [751, 305] width 65 height 65
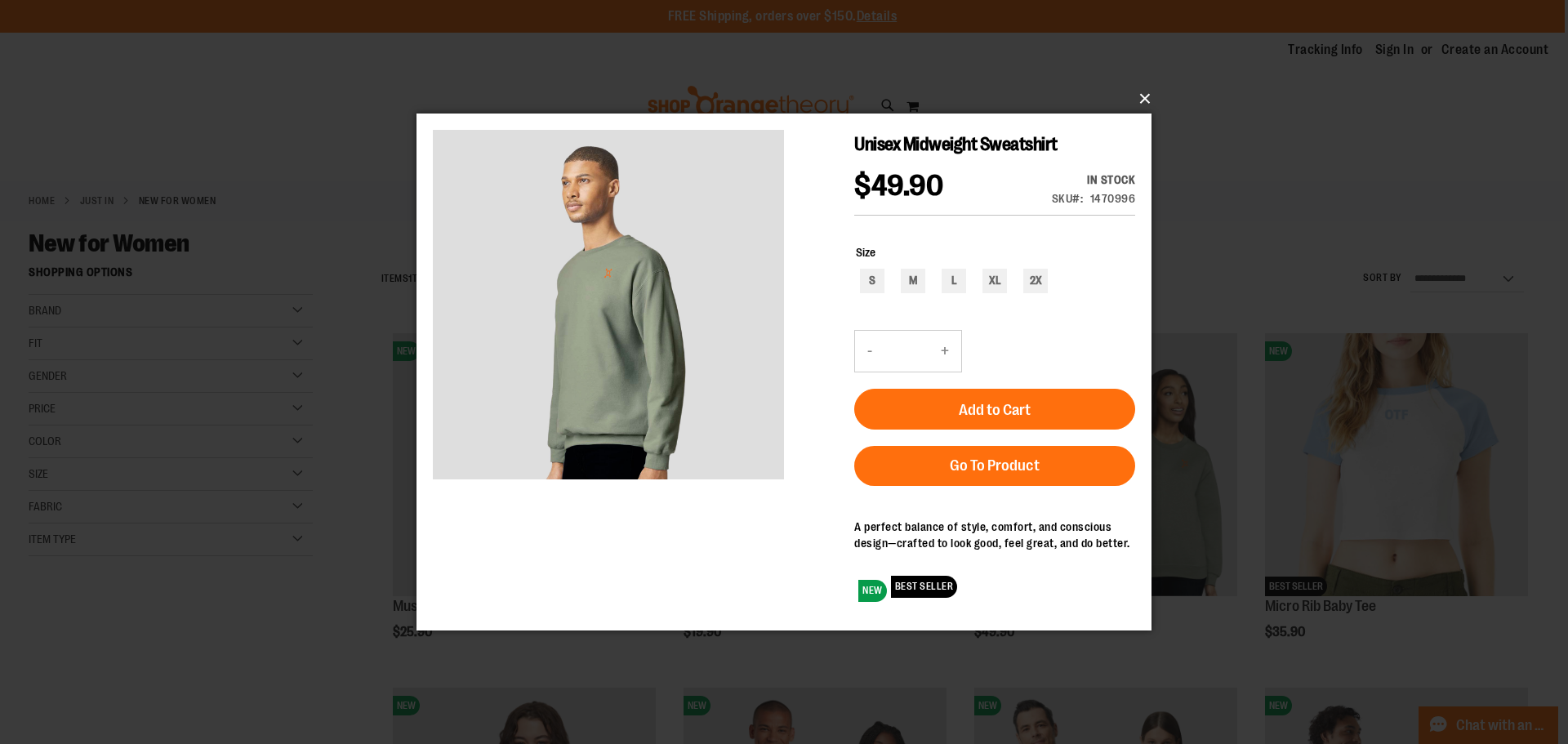
click at [1145, 97] on button "×" at bounding box center [789, 98] width 735 height 36
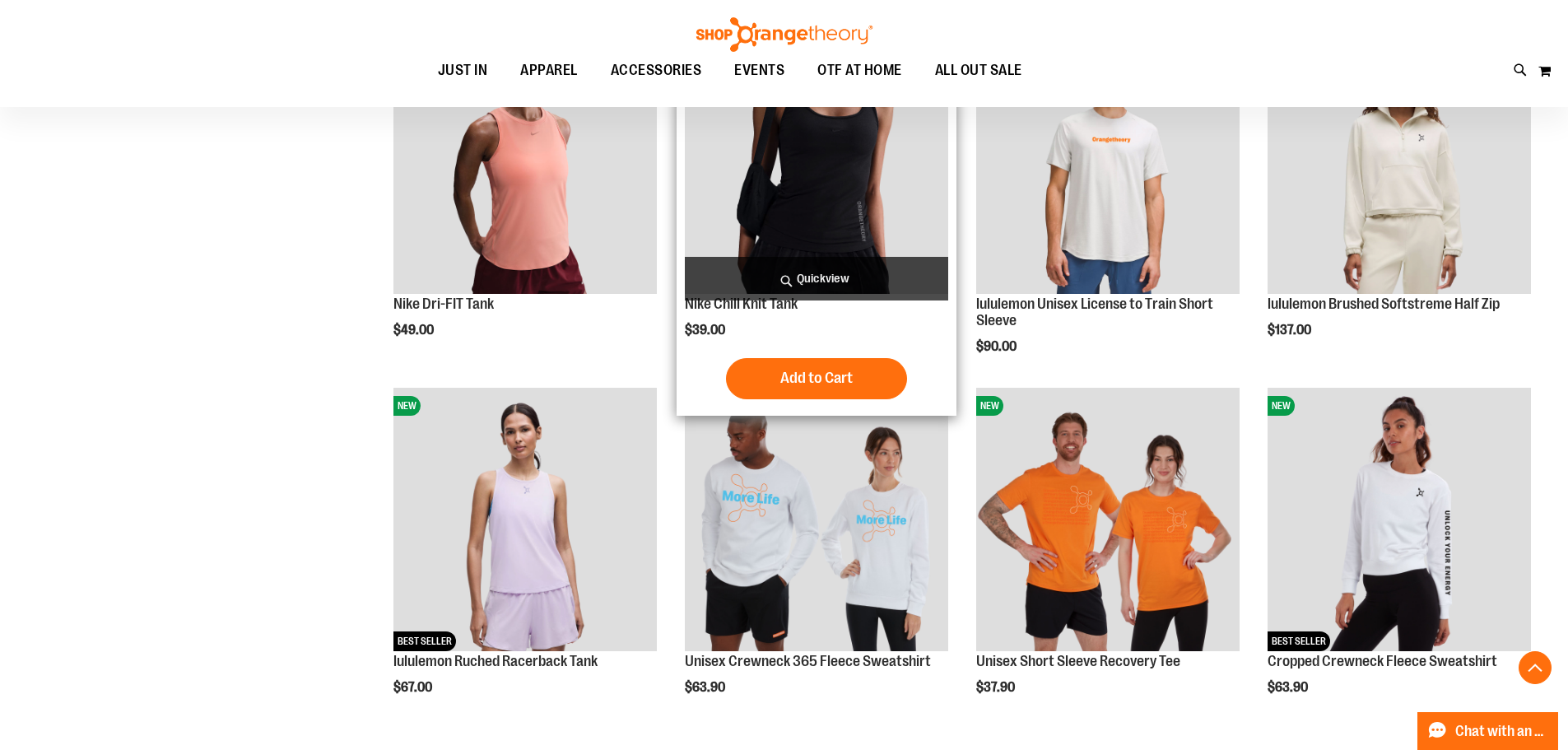
scroll to position [1399, 0]
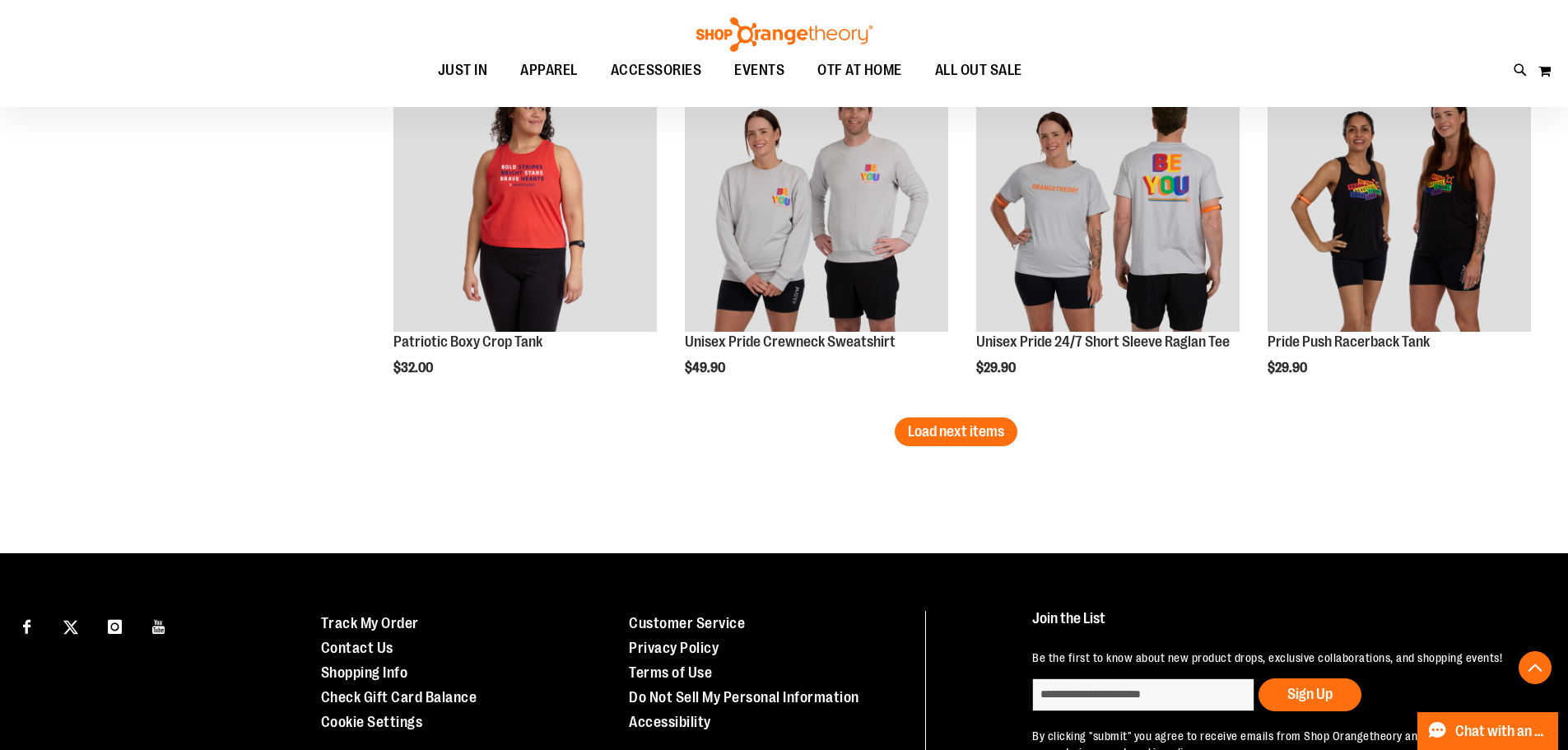
scroll to position [3155, 0]
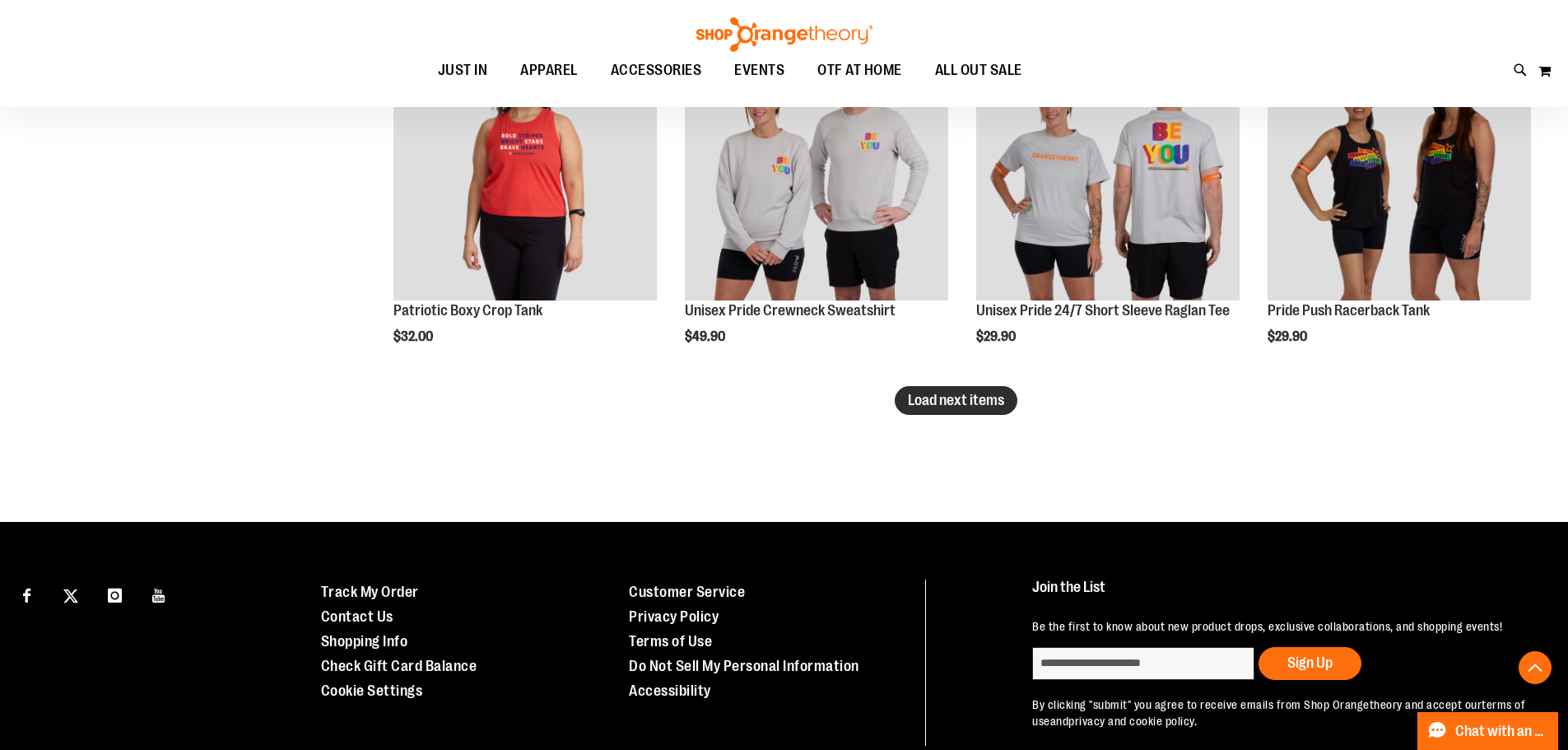
click at [947, 393] on span "Load next items" at bounding box center [956, 400] width 96 height 16
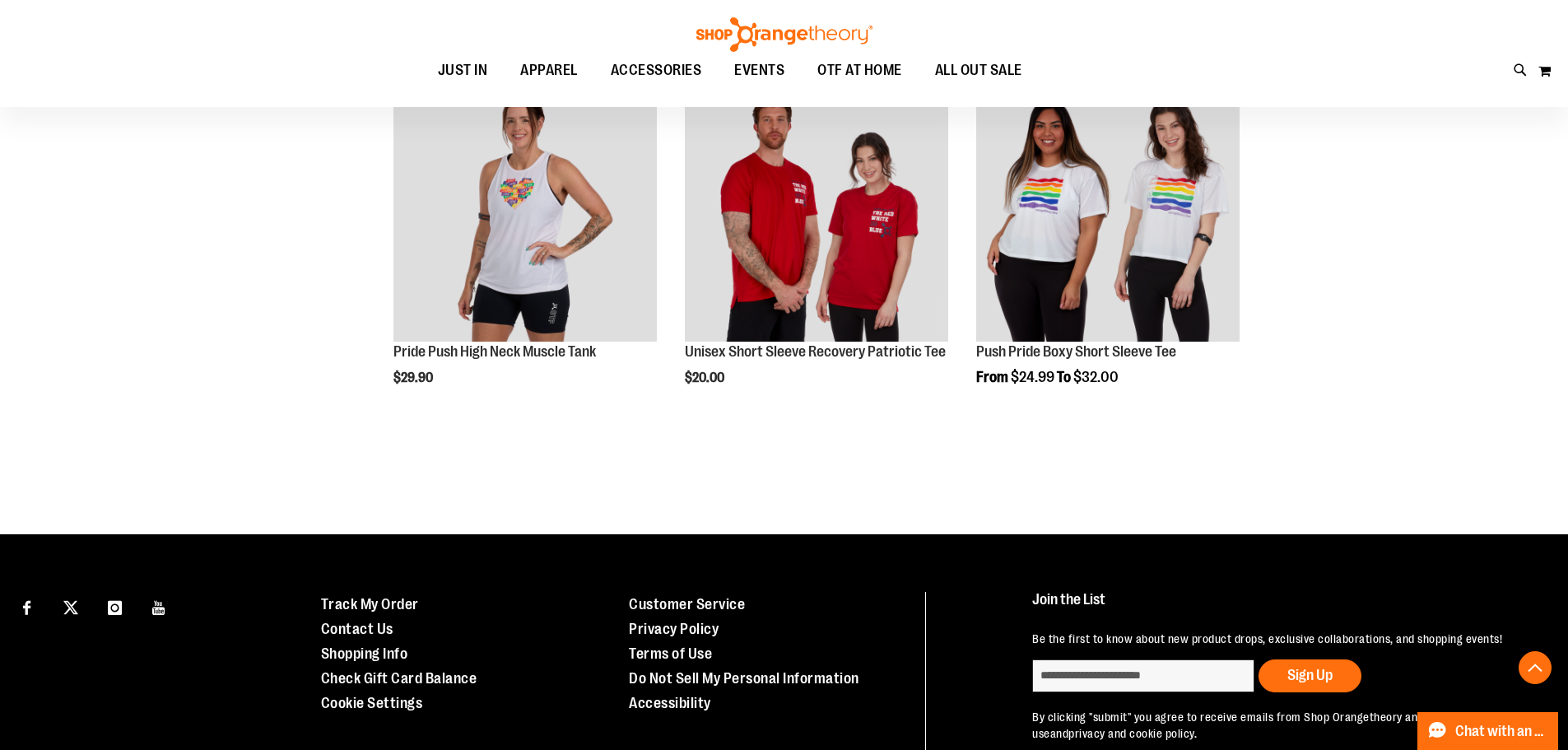
scroll to position [3497, 0]
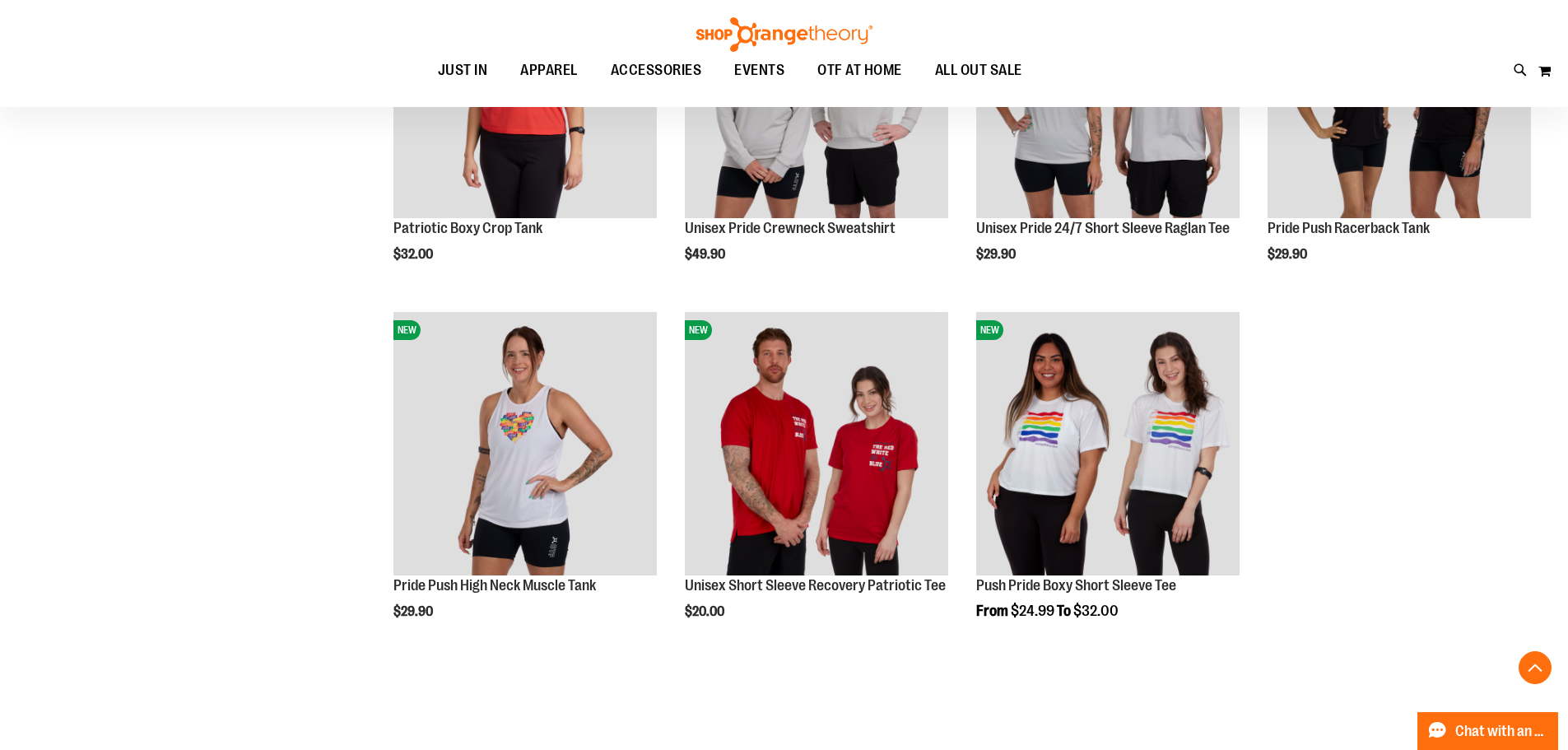
scroll to position [3085, 0]
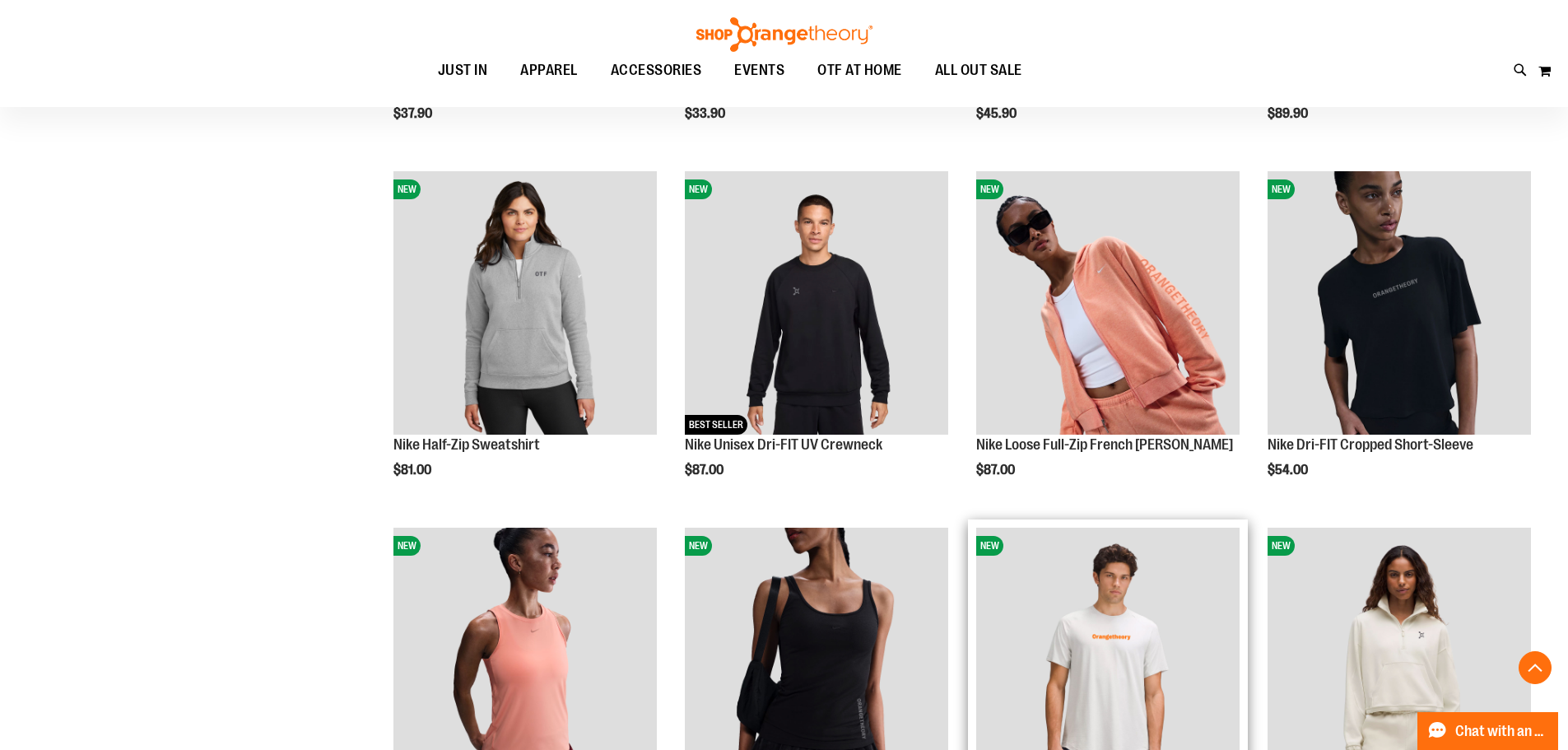
scroll to position [862, 0]
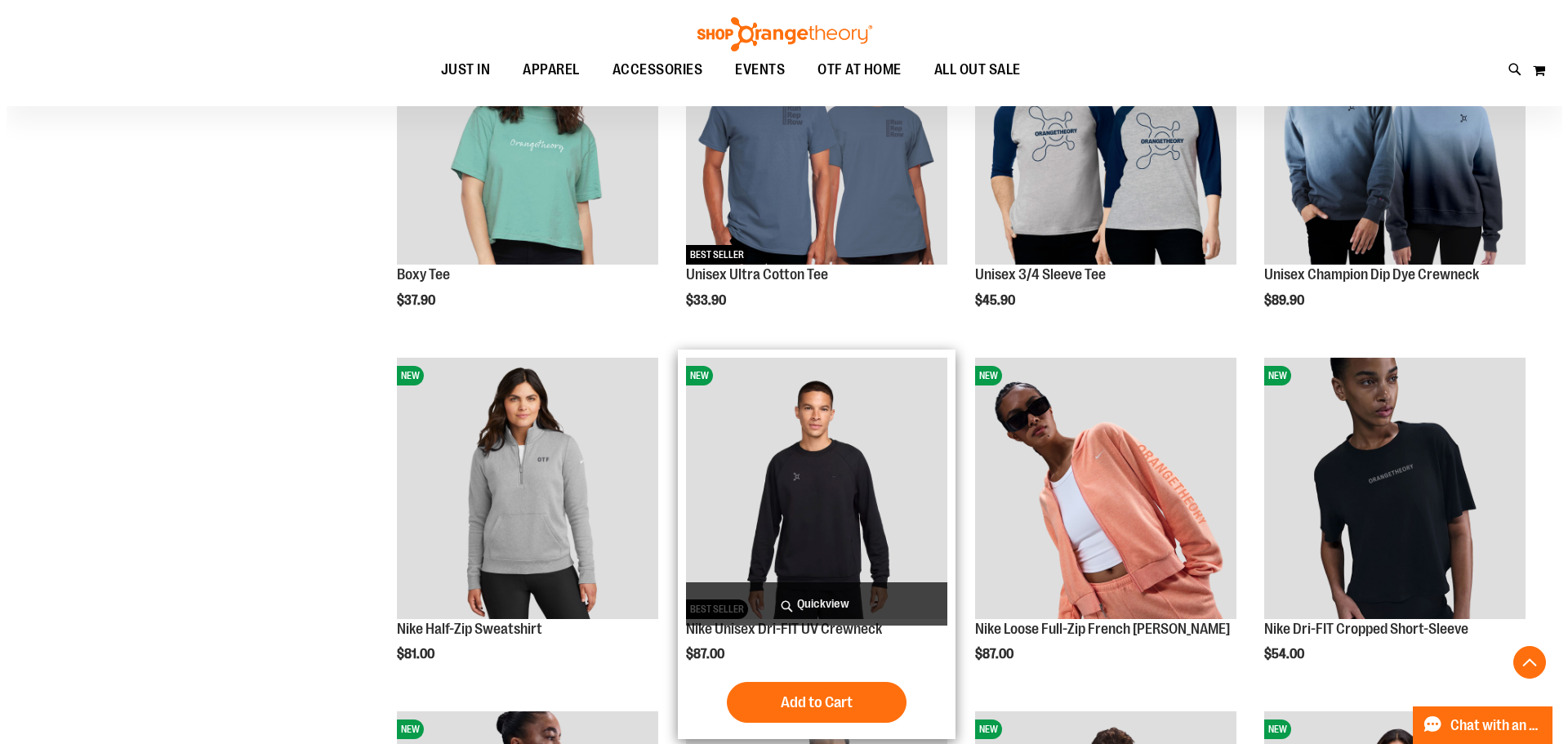
scroll to position [691, 0]
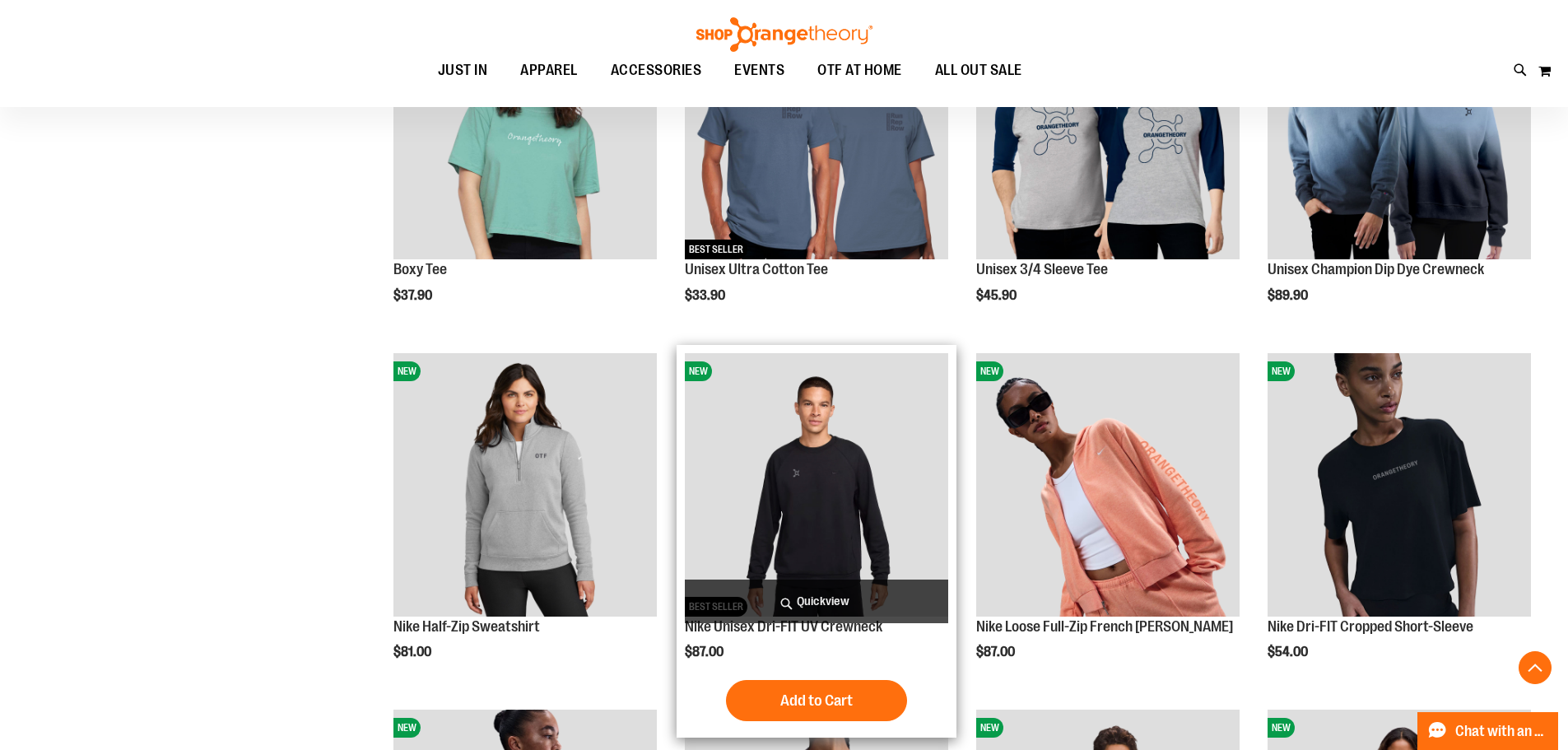
click at [831, 595] on span "Quickview" at bounding box center [816, 602] width 263 height 44
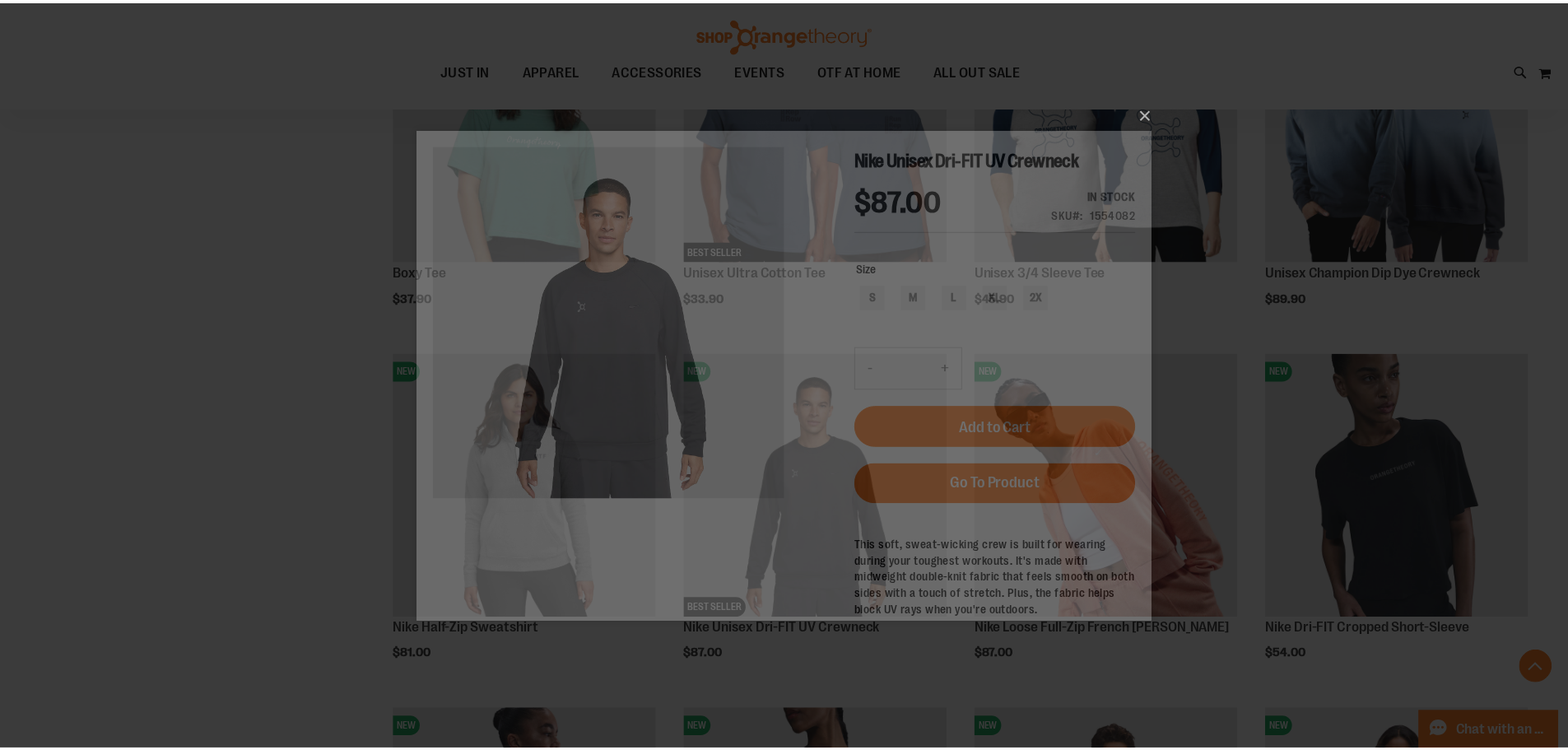
scroll to position [0, 0]
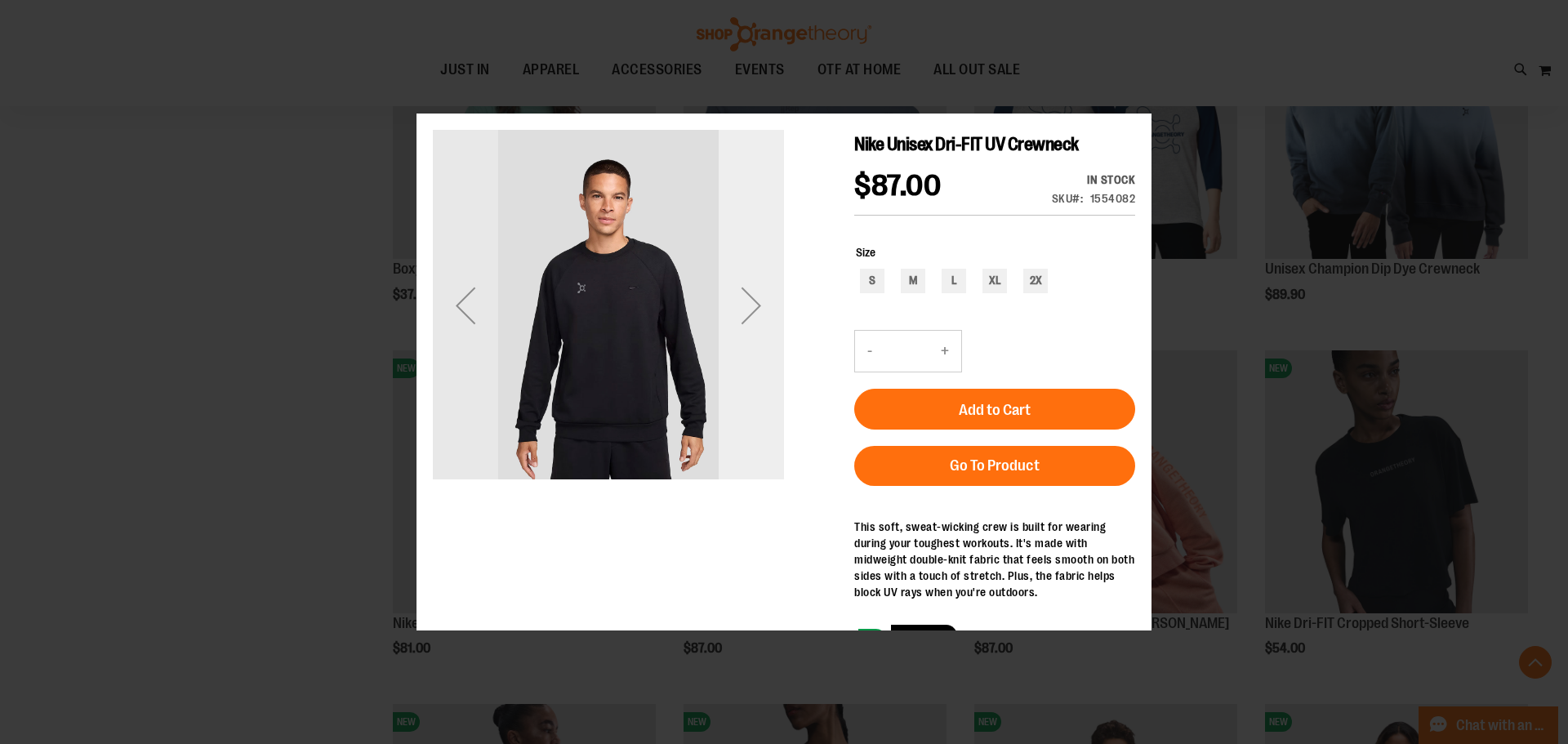
click at [723, 325] on div "Next" at bounding box center [751, 306] width 65 height 65
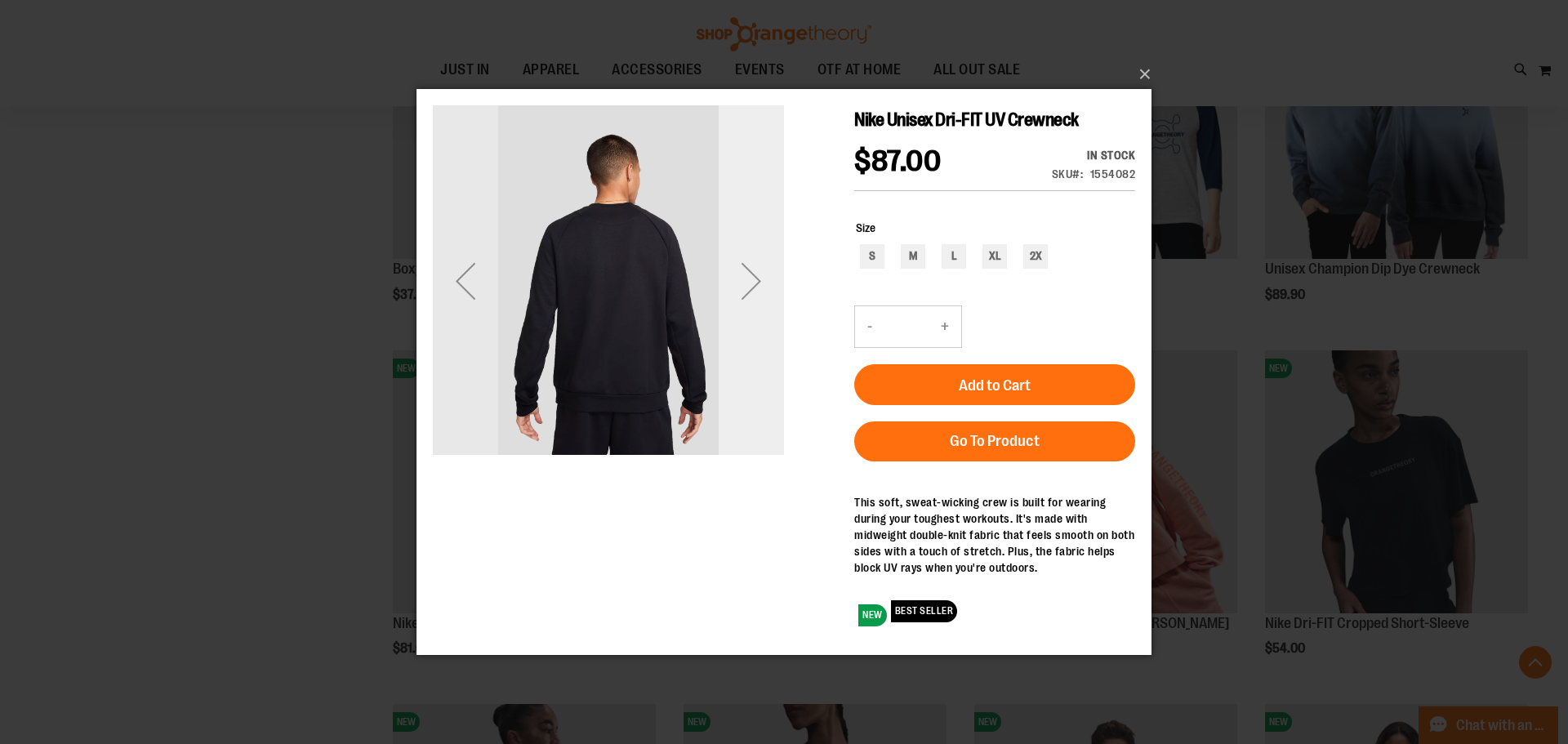
click at [744, 287] on div "Next" at bounding box center [751, 280] width 65 height 65
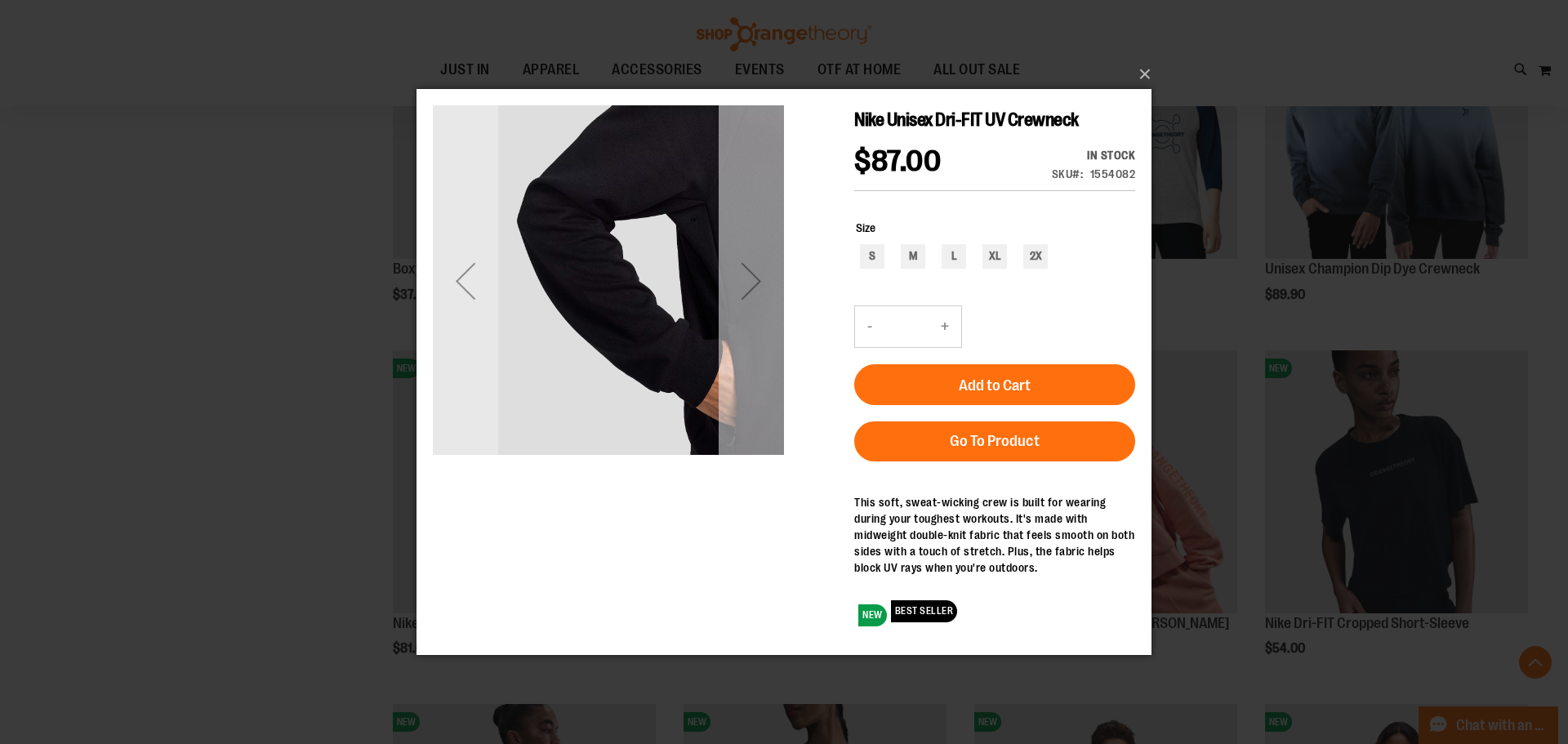
click at [745, 286] on div "Next" at bounding box center [751, 280] width 65 height 65
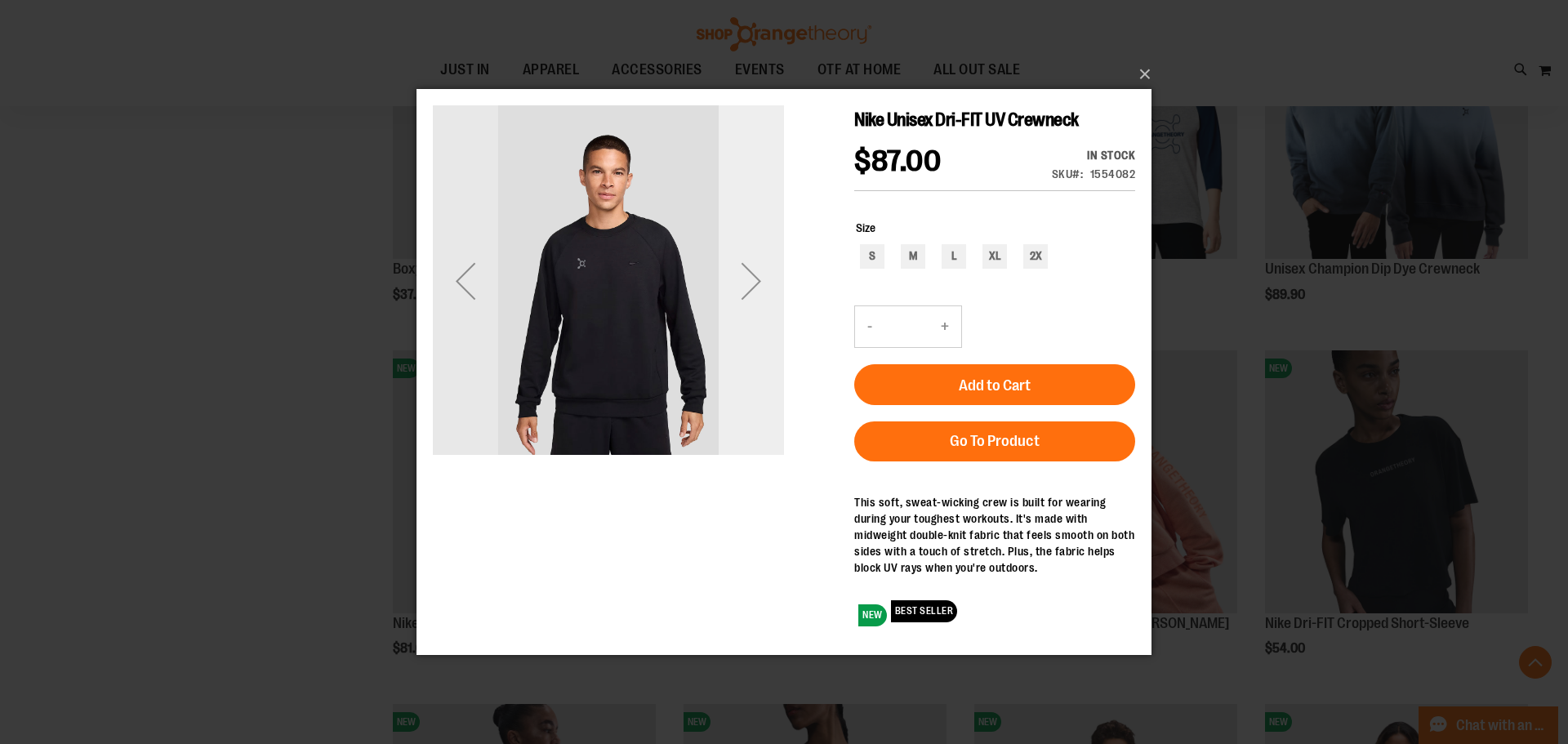
click at [745, 286] on div "Next" at bounding box center [751, 280] width 65 height 65
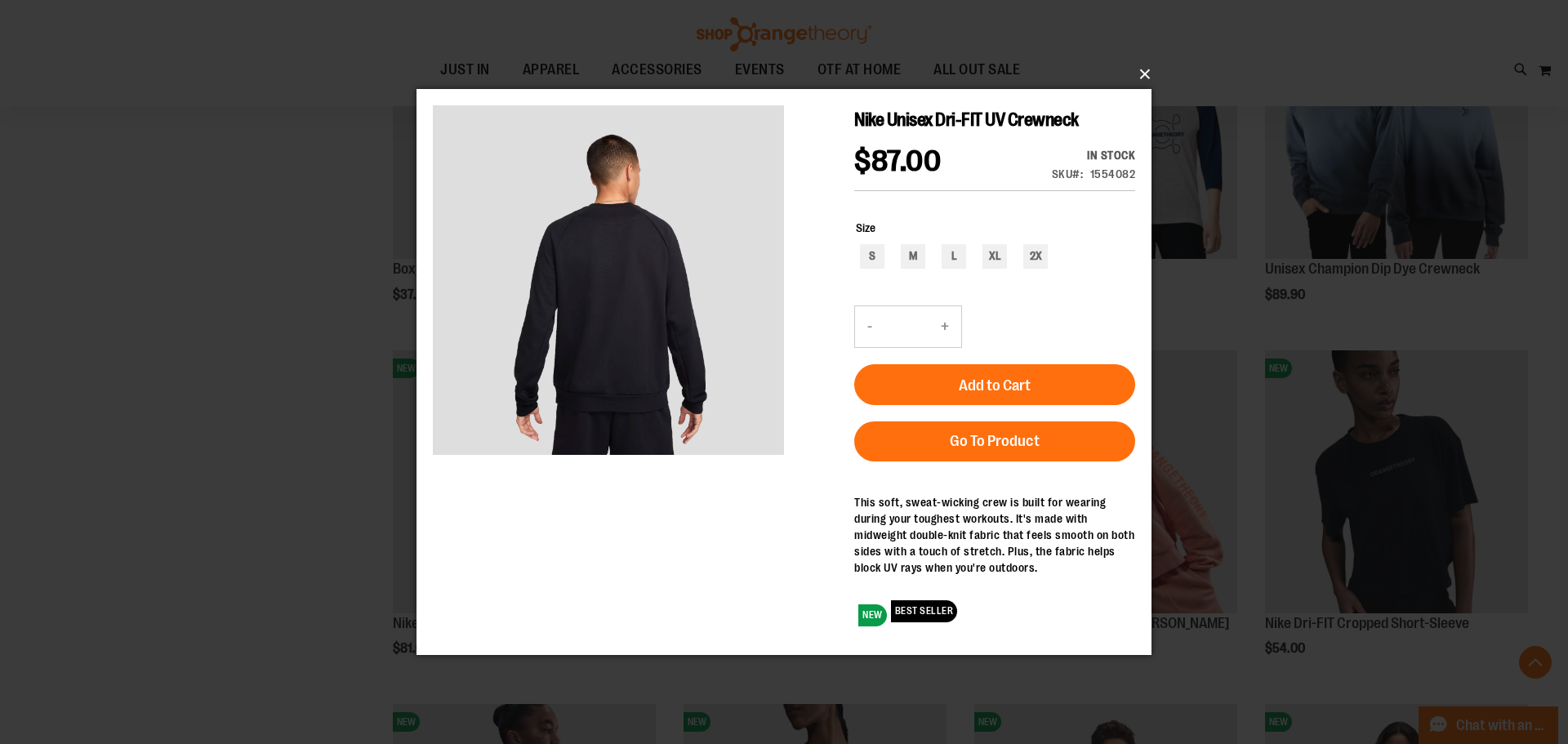
click at [1140, 62] on button "×" at bounding box center [789, 74] width 735 height 36
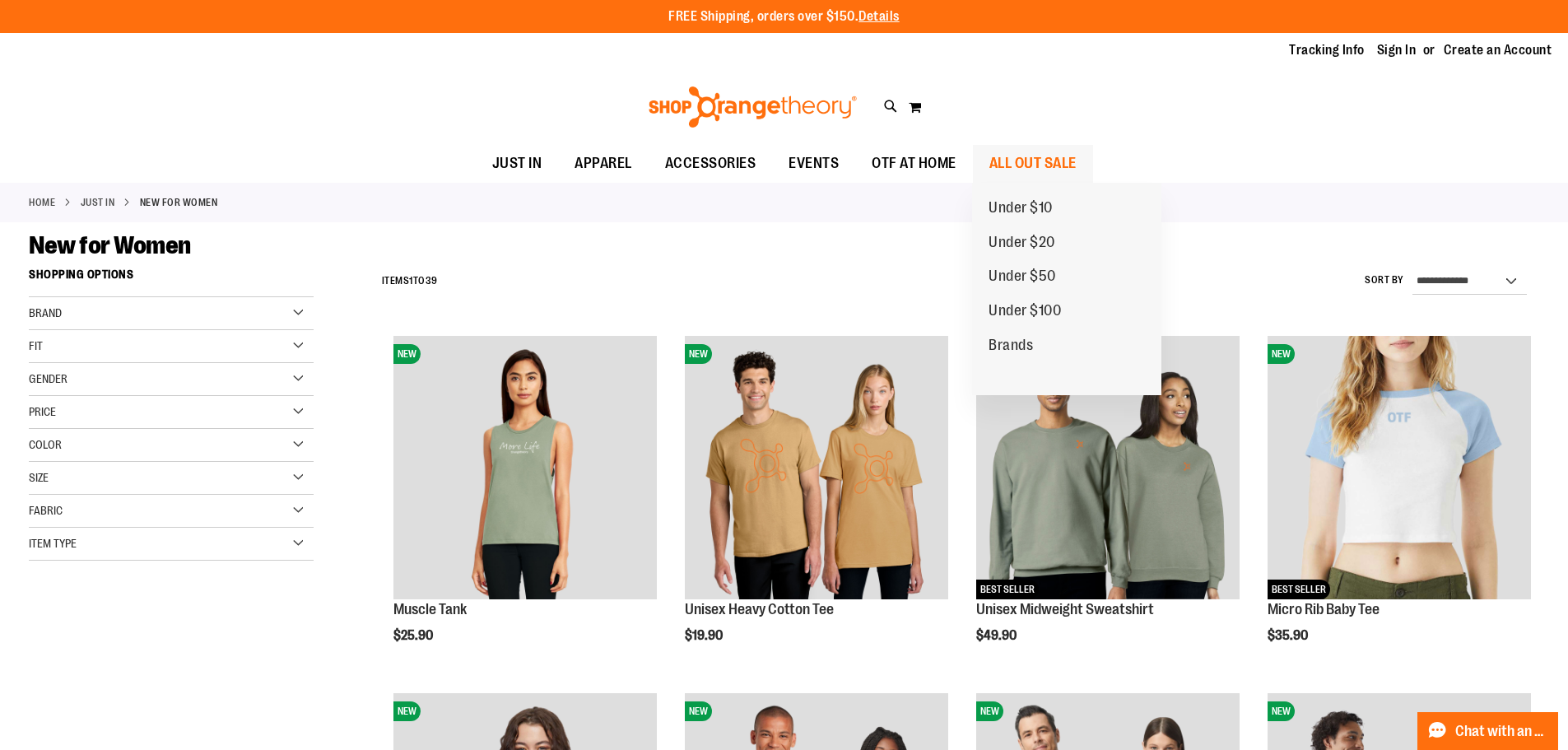
click at [1033, 167] on span "ALL OUT SALE" at bounding box center [1032, 163] width 87 height 37
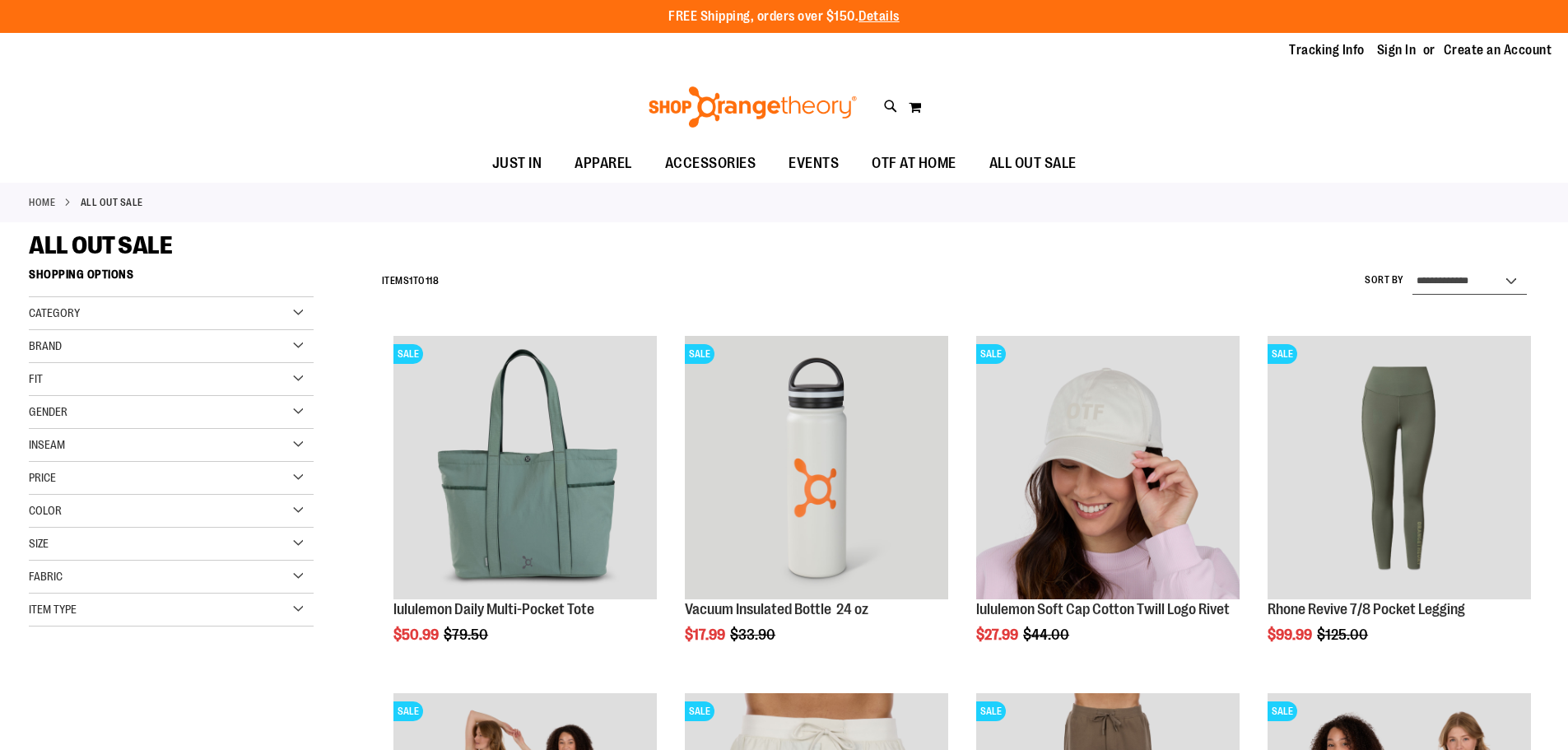
click at [1472, 276] on select "**********" at bounding box center [1469, 281] width 114 height 26
select select "*********"
click at [1412, 268] on select "**********" at bounding box center [1469, 281] width 114 height 26
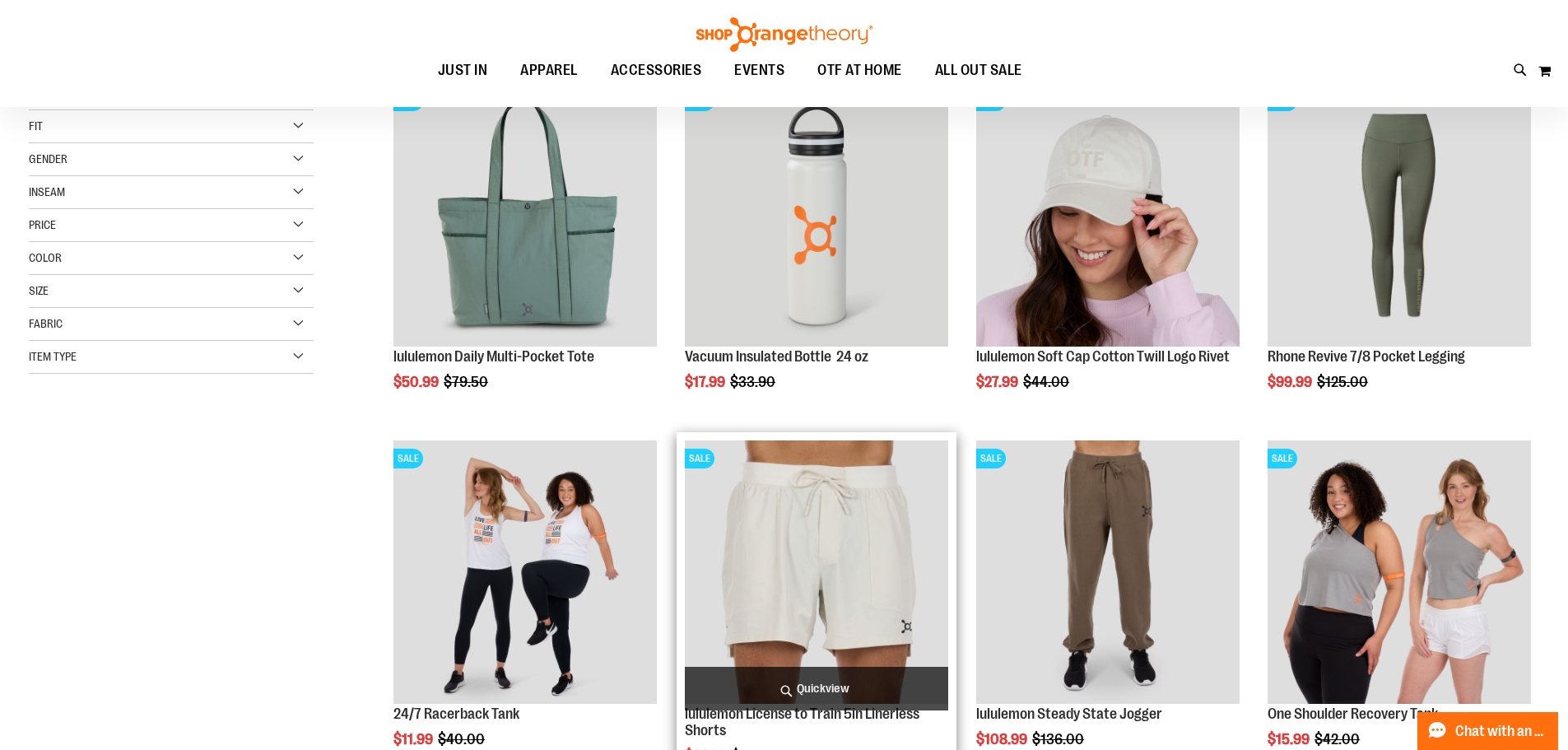
scroll to position [260, 0]
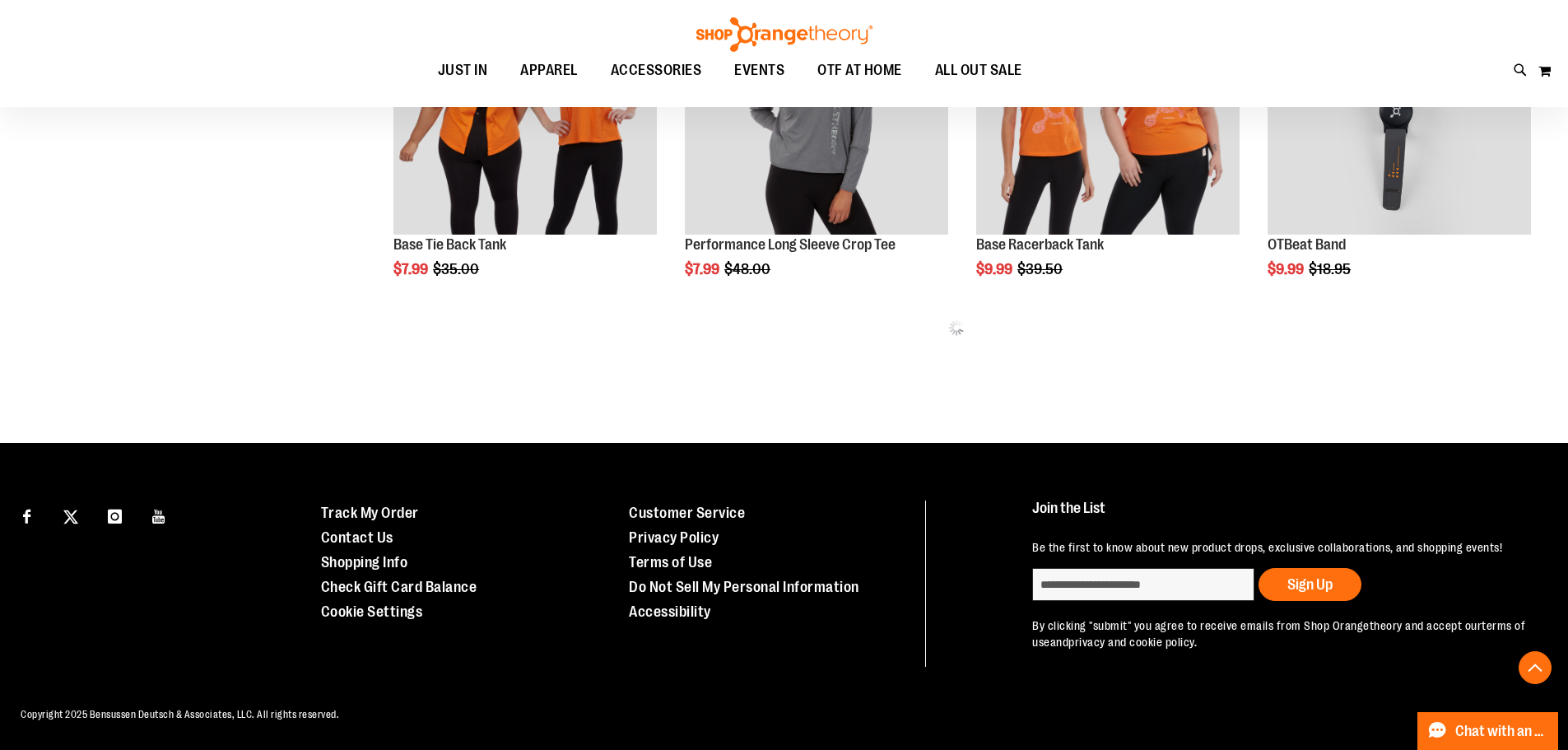
scroll to position [1095, 0]
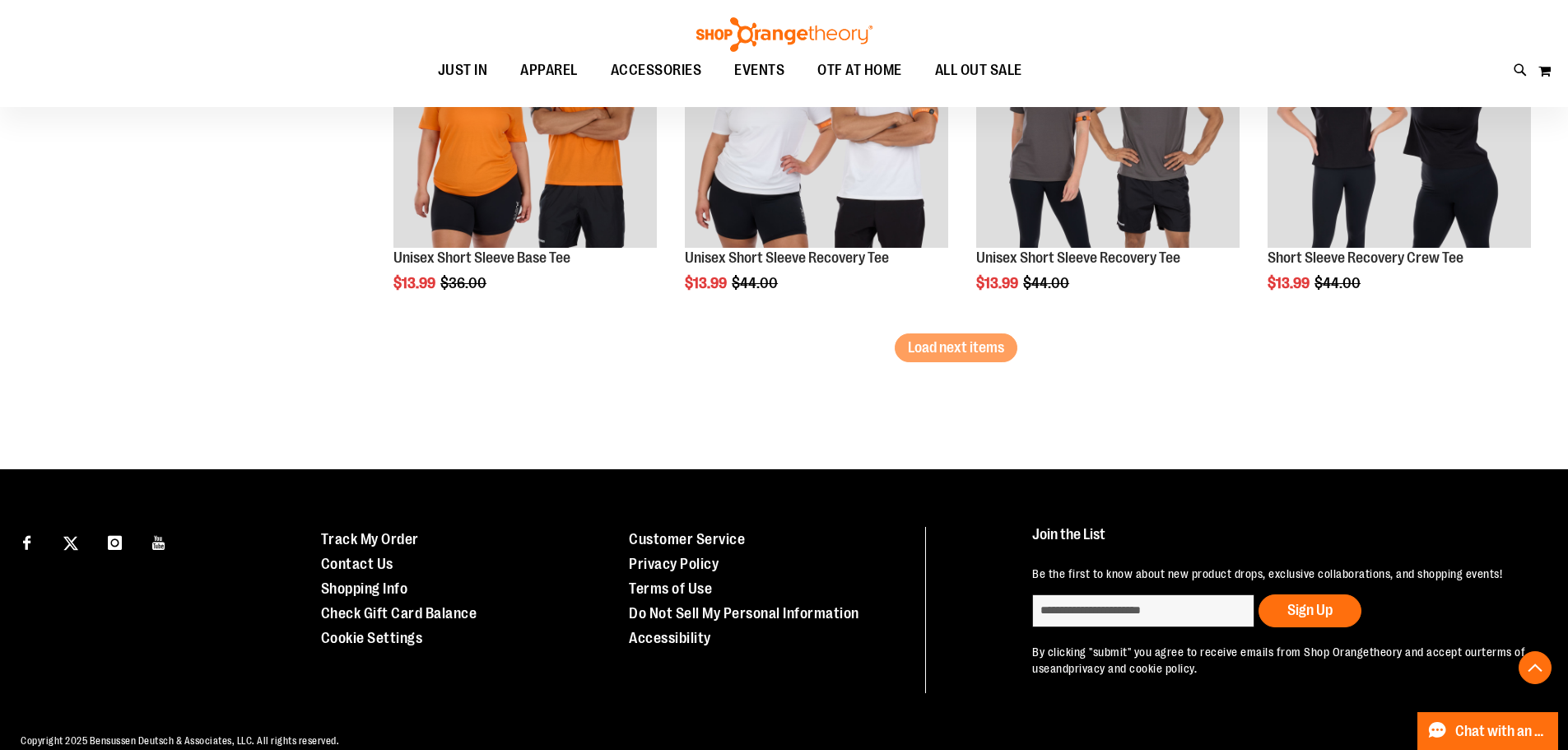
scroll to position [3237, 0]
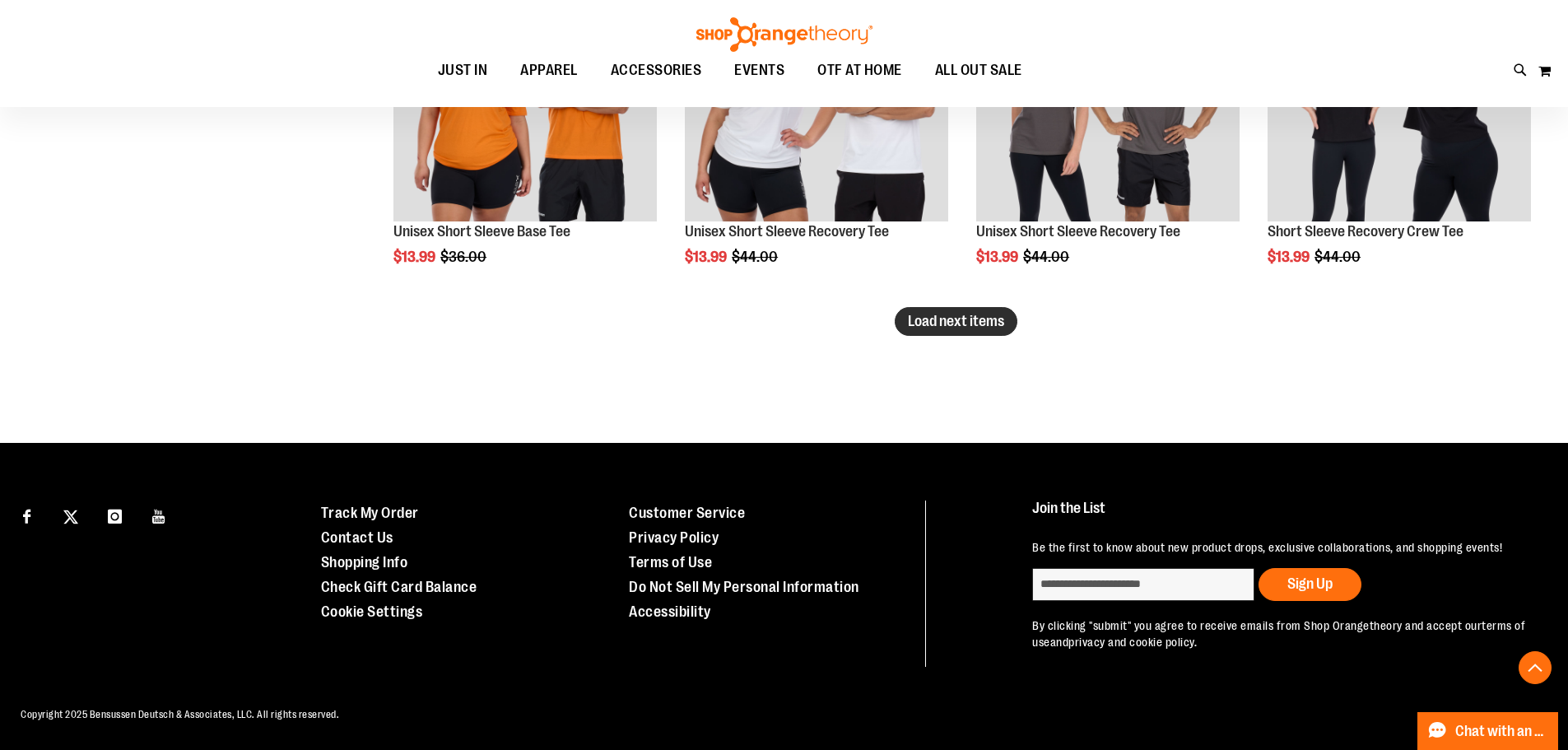
click at [953, 308] on button "Load next items" at bounding box center [955, 322] width 123 height 29
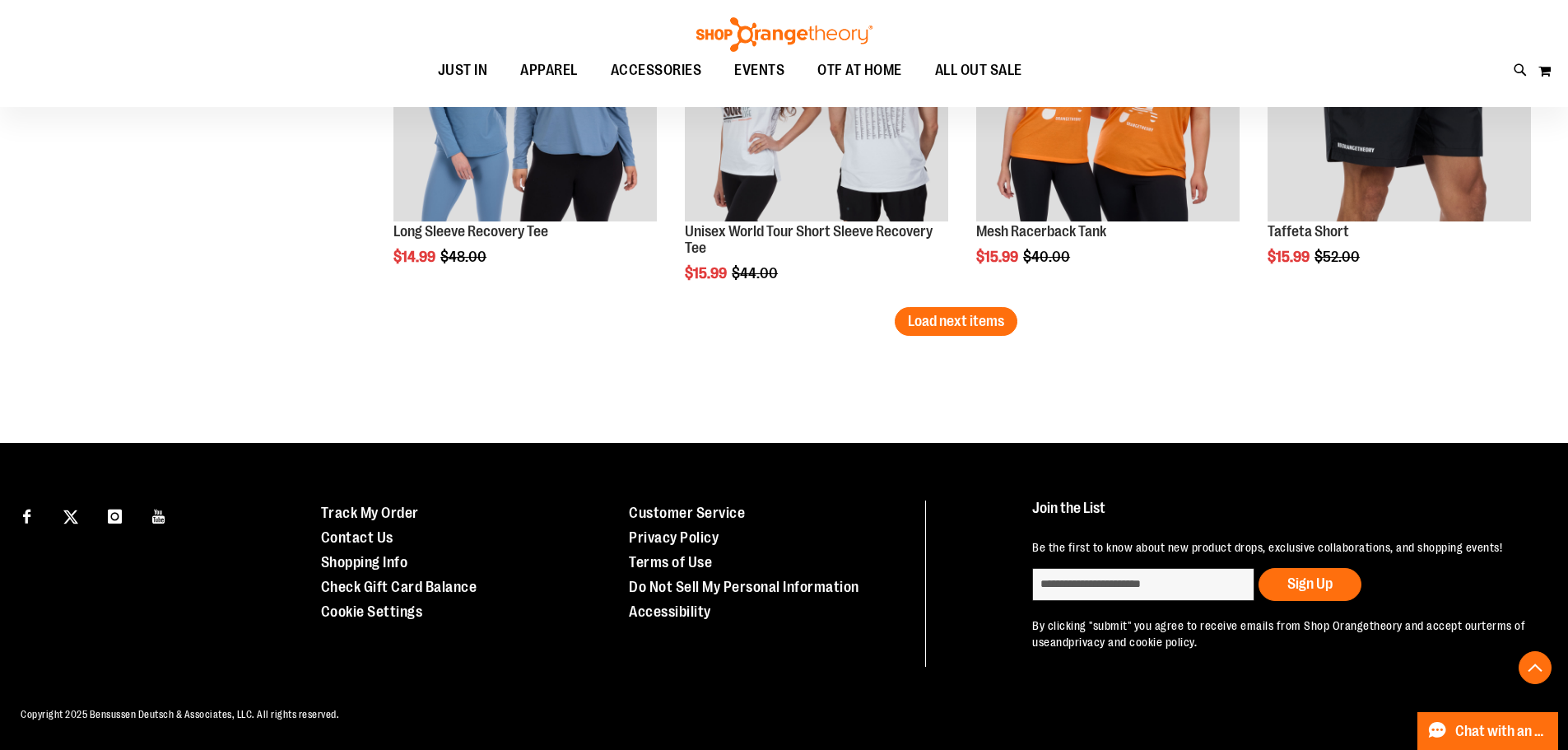
scroll to position [4321, 0]
click at [939, 313] on span "Load next items" at bounding box center [956, 321] width 96 height 16
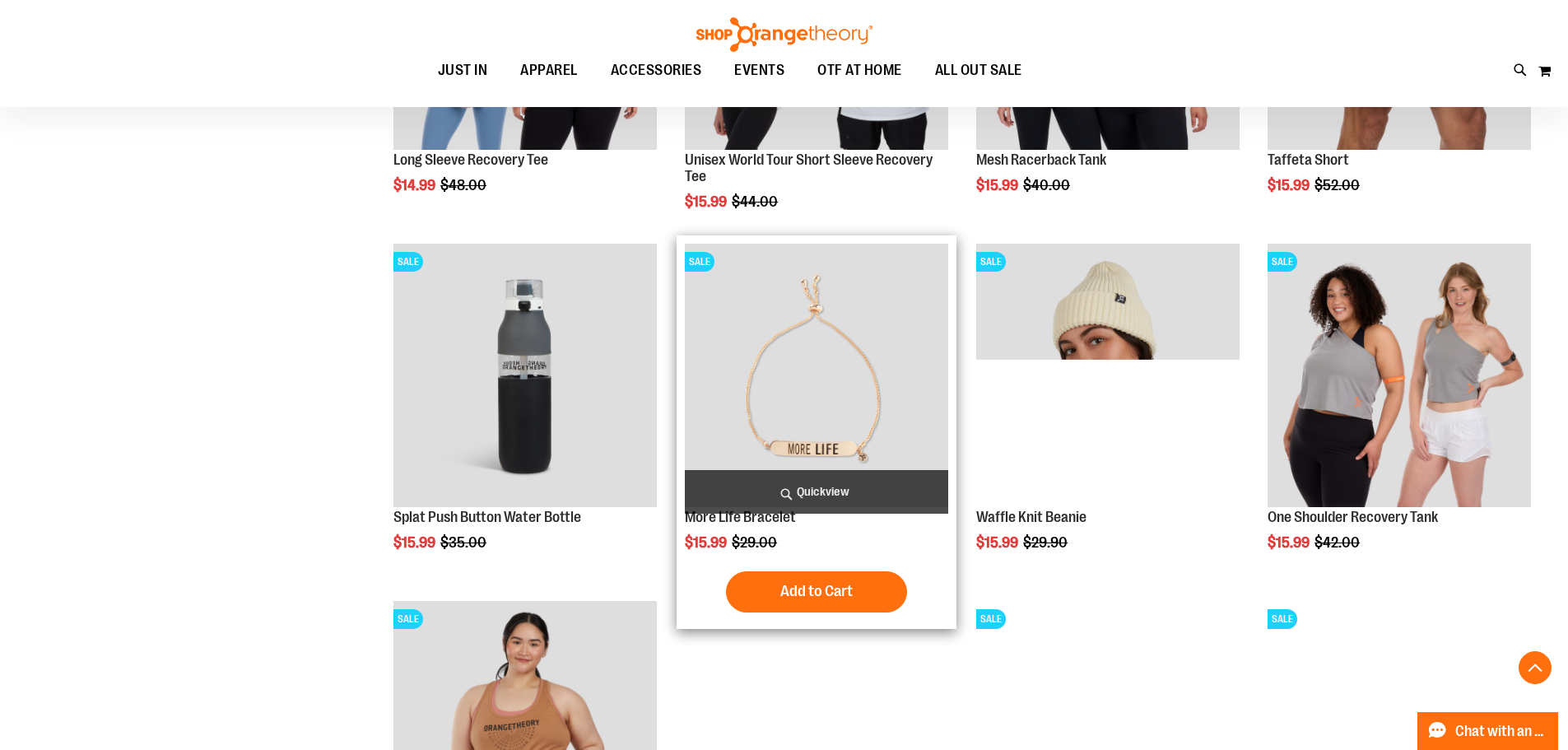
scroll to position [4569, 0]
